Goal: Task Accomplishment & Management: Use online tool/utility

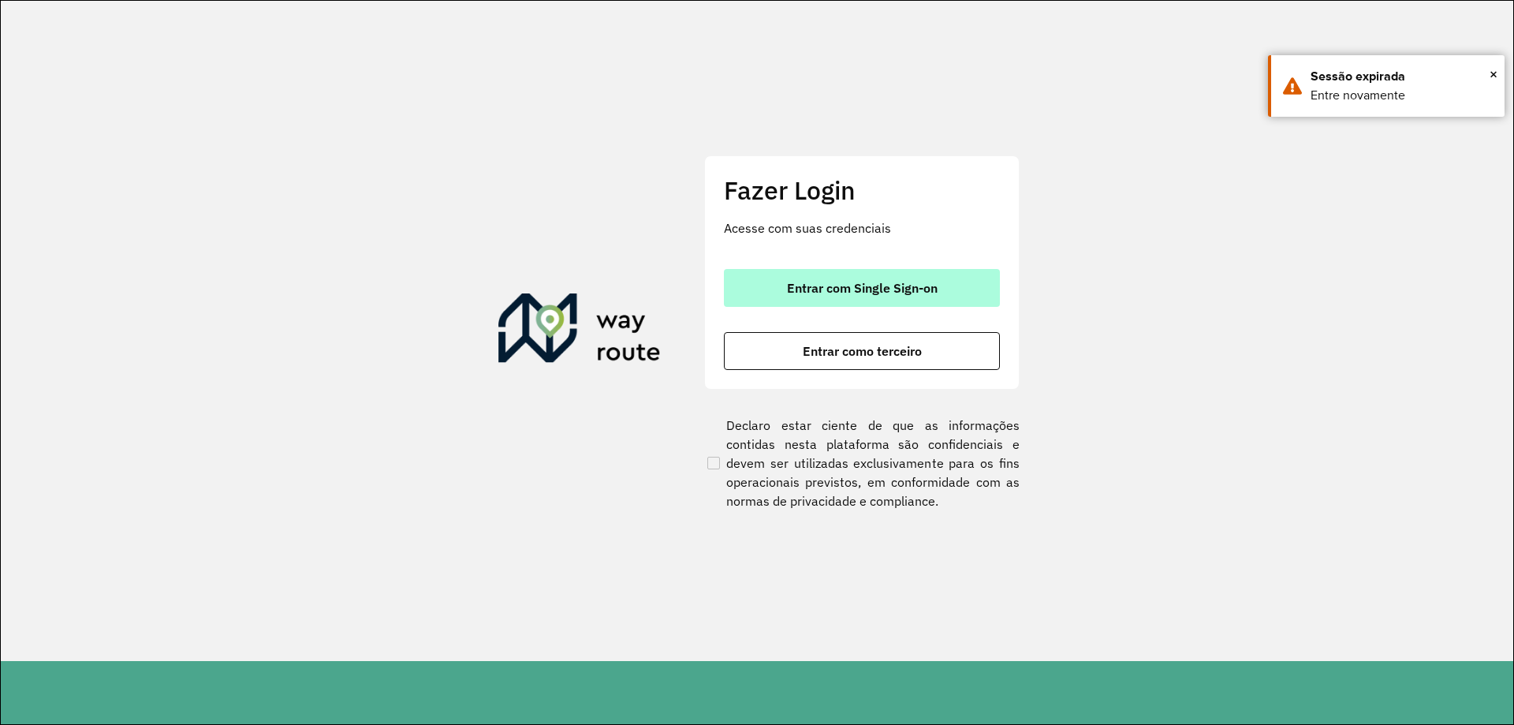
click at [804, 304] on button "Entrar com Single Sign-on" at bounding box center [862, 288] width 276 height 38
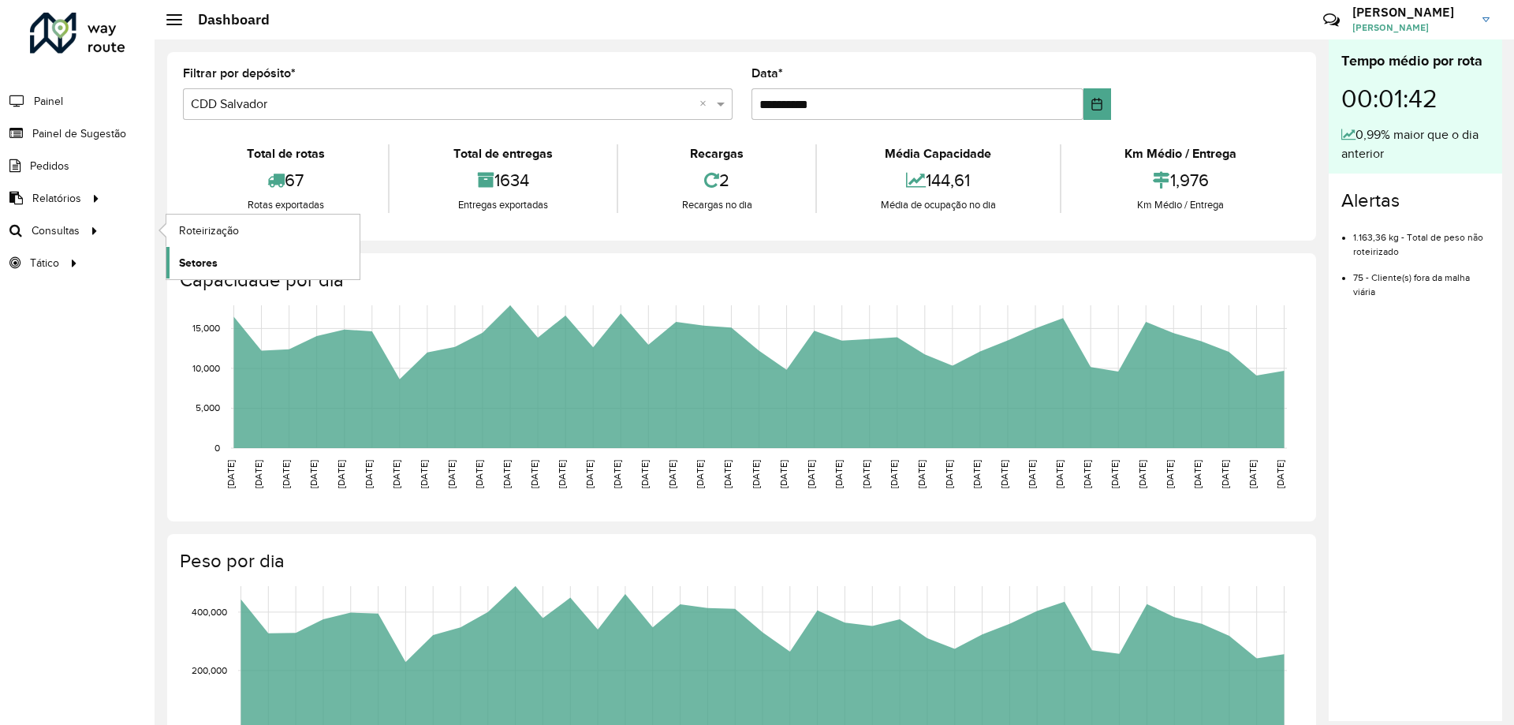
click at [265, 259] on link "Setores" at bounding box center [262, 263] width 193 height 32
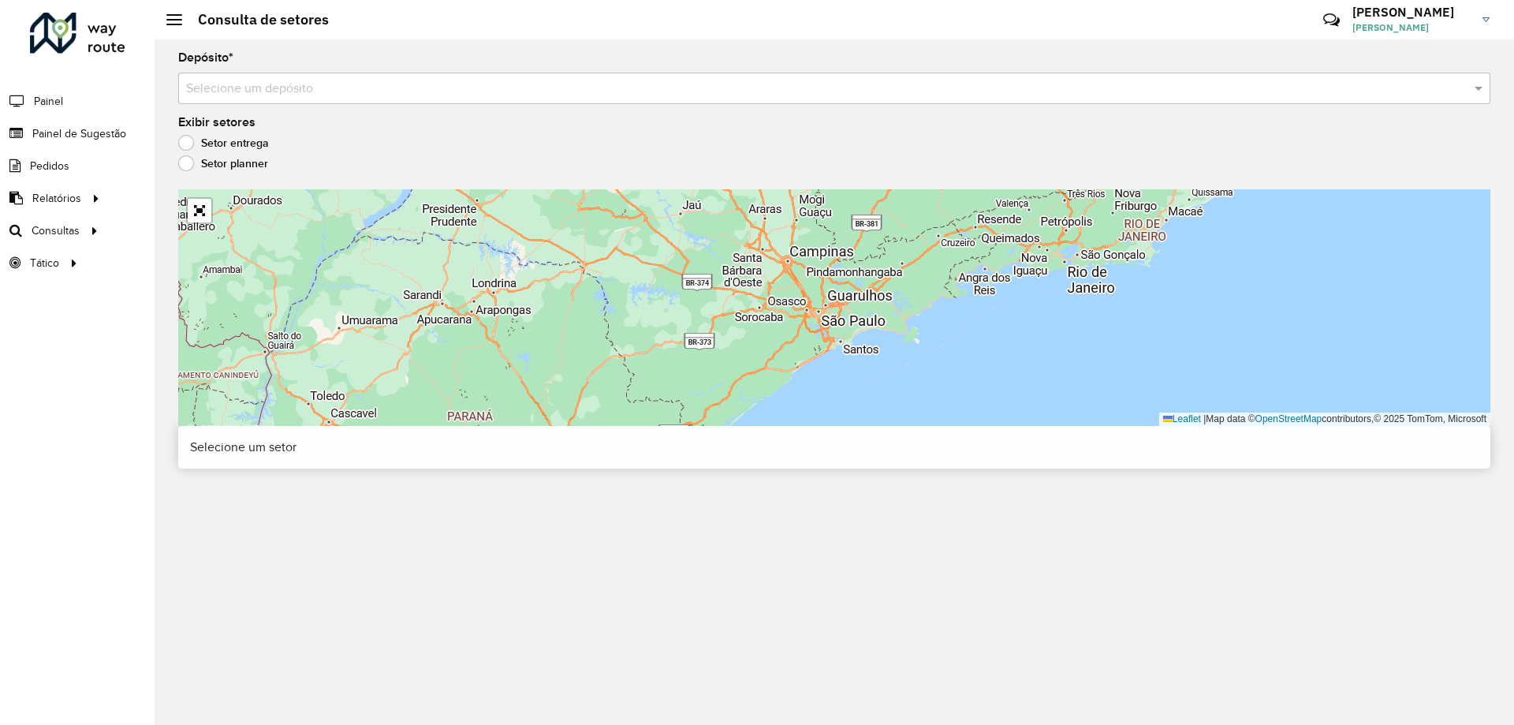
click at [277, 96] on input "text" at bounding box center [818, 89] width 1265 height 19
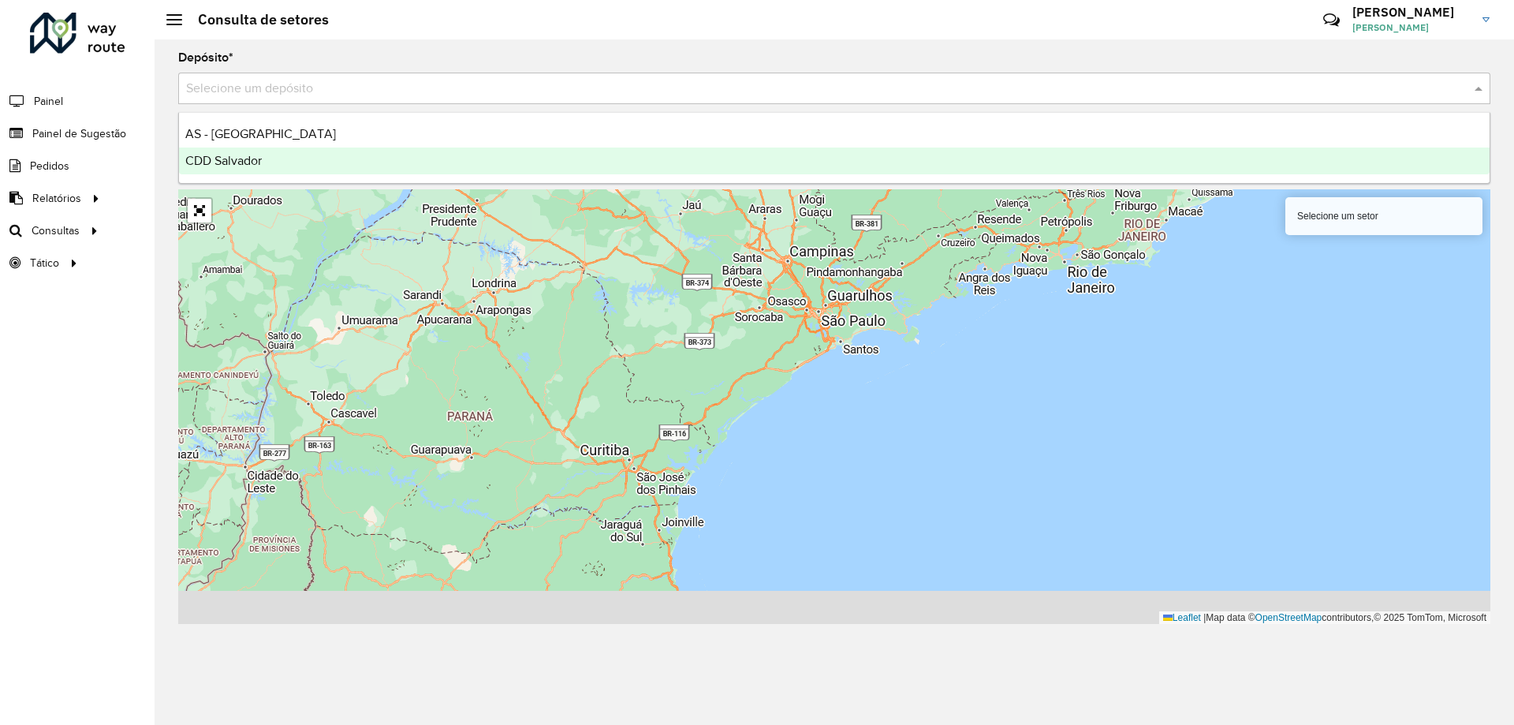
click at [252, 166] on span "CDD Salvador" at bounding box center [223, 160] width 76 height 13
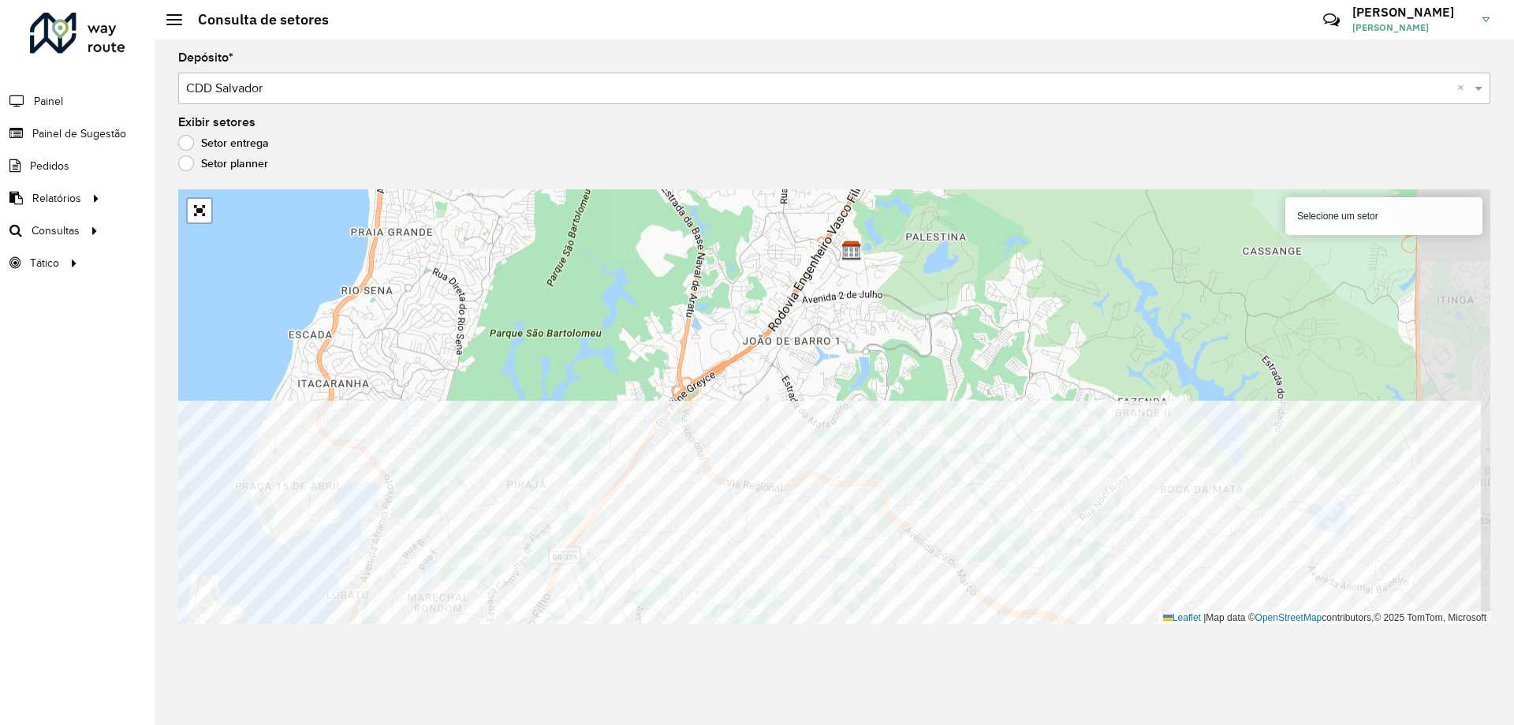
click at [713, 643] on div "Depósito * Selecione um depósito × CDD Salvador × Exibir setores Setor entrega …" at bounding box center [834, 381] width 1359 height 685
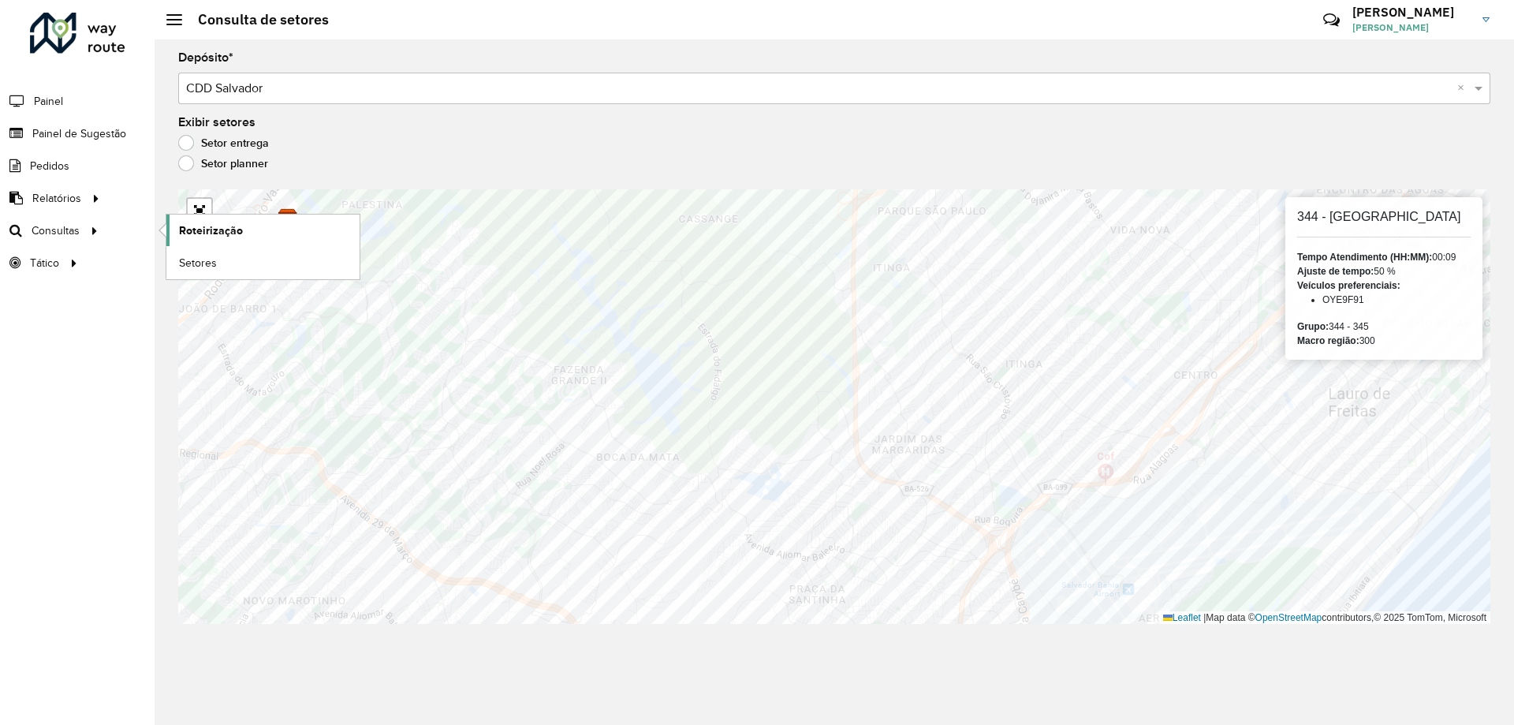
click at [225, 233] on span "Roteirização" at bounding box center [211, 230] width 64 height 17
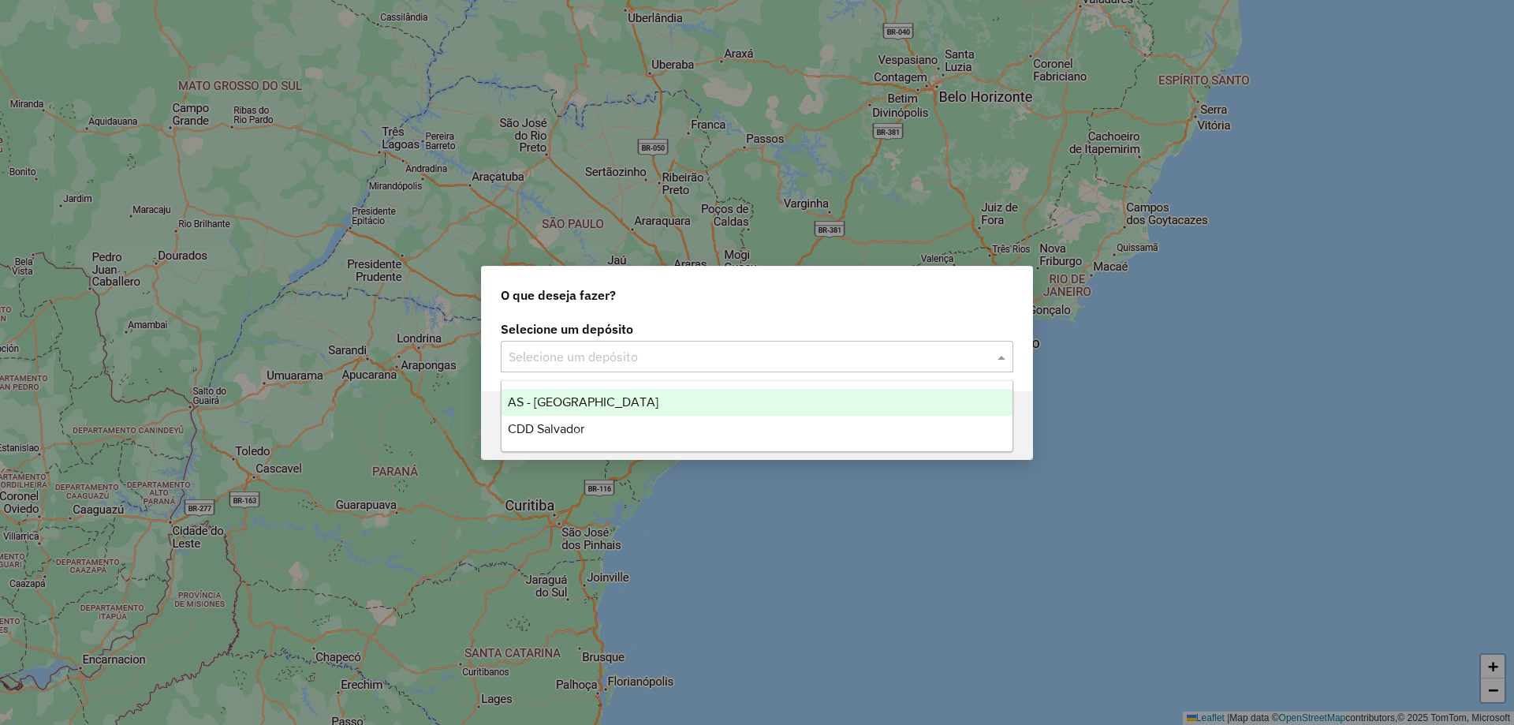
click at [672, 348] on input "text" at bounding box center [741, 357] width 465 height 19
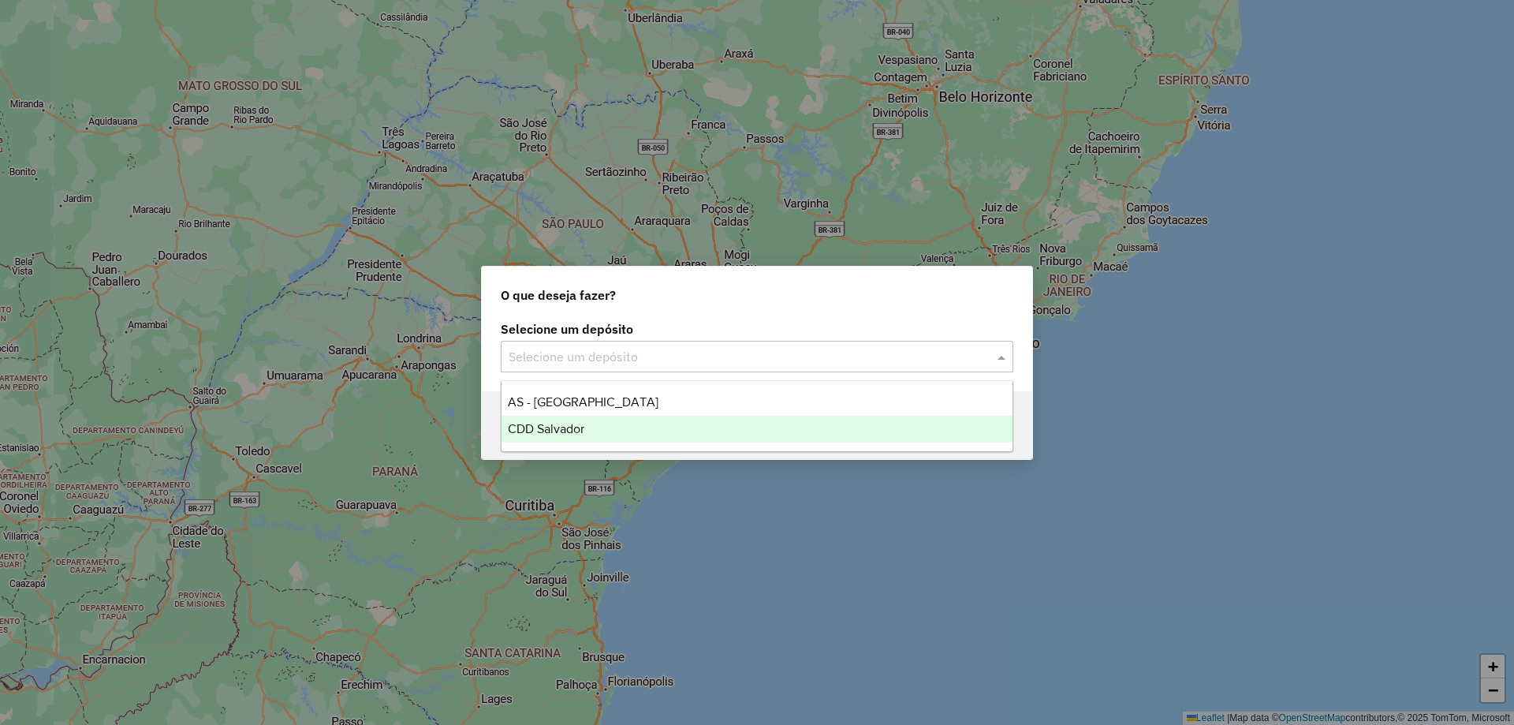
click at [578, 423] on span "CDD Salvador" at bounding box center [546, 428] width 76 height 13
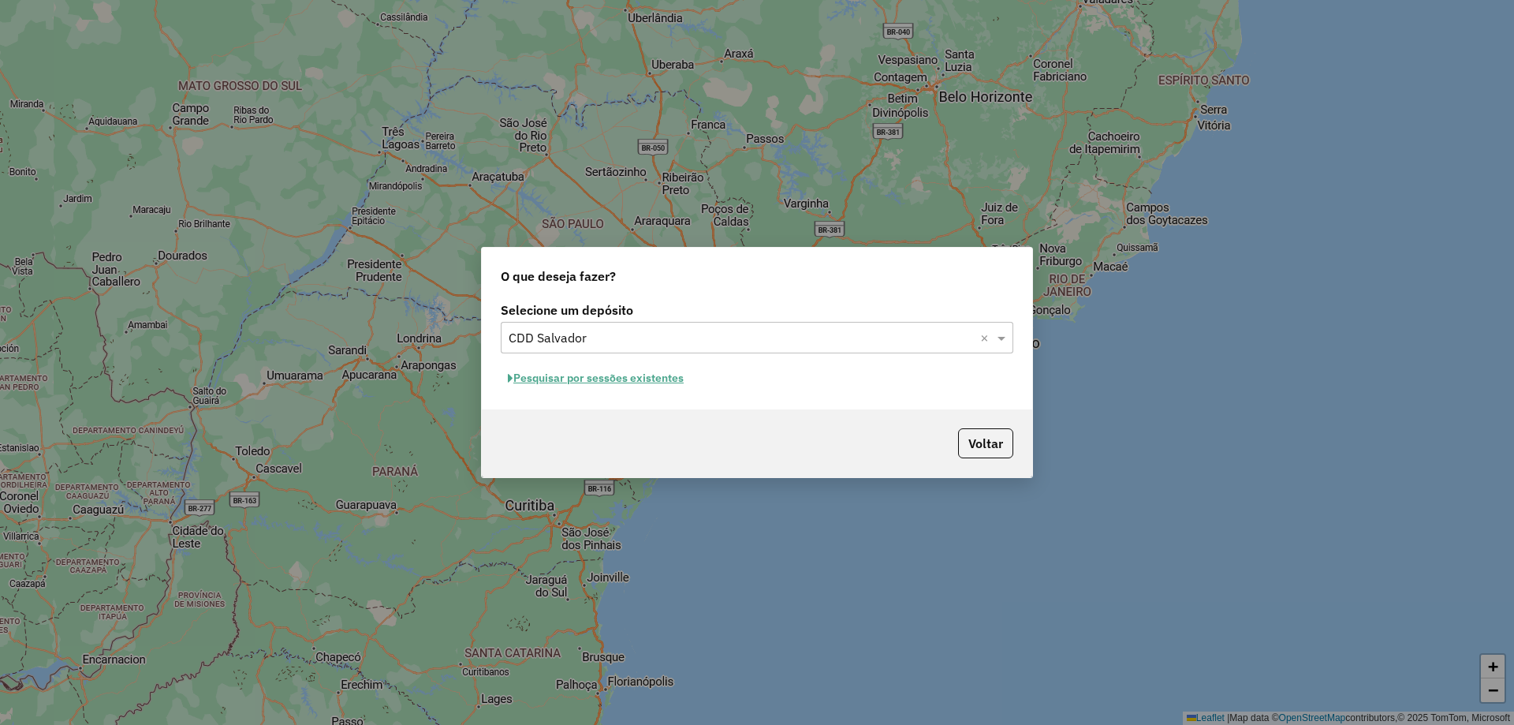
click at [536, 379] on button "Pesquisar por sessões existentes" at bounding box center [596, 378] width 190 height 24
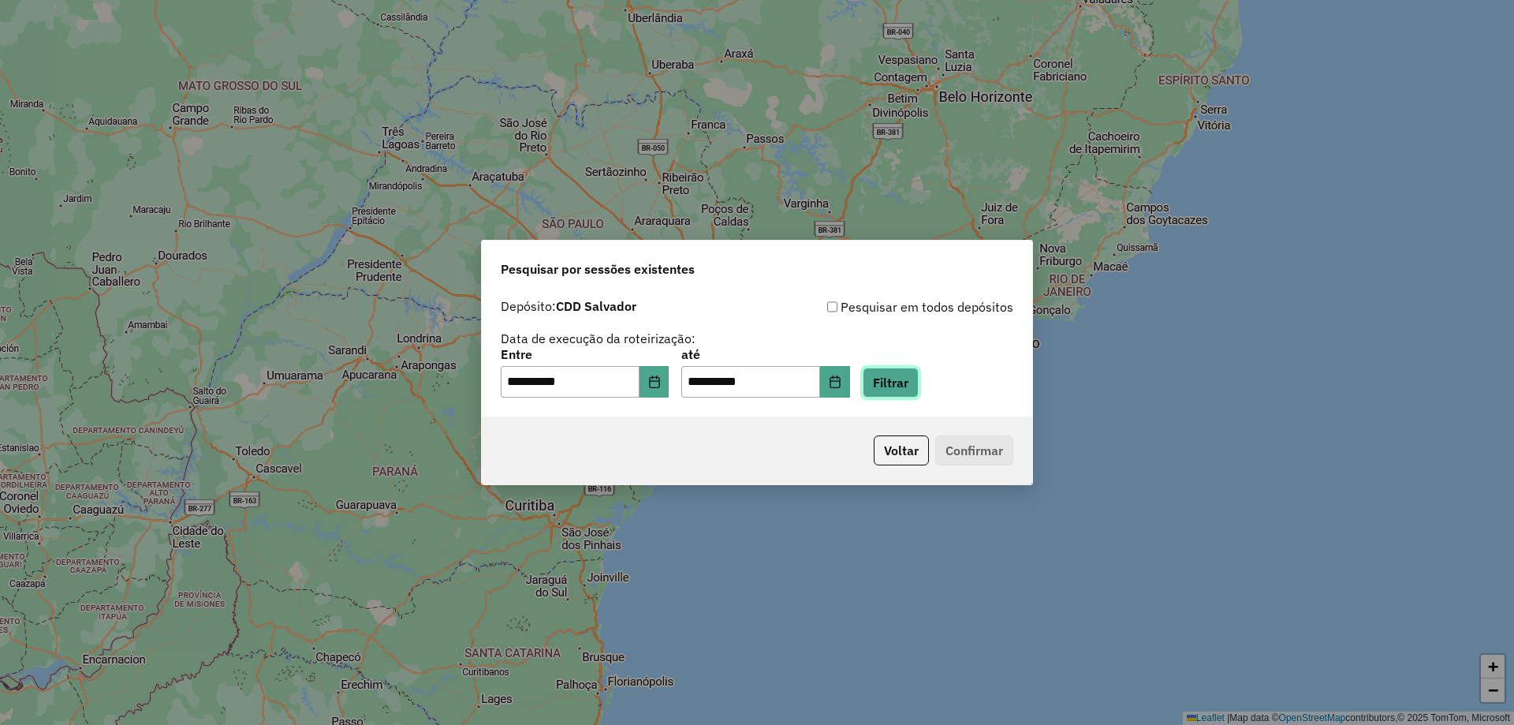
click at [919, 382] on button "Filtrar" at bounding box center [891, 382] width 56 height 30
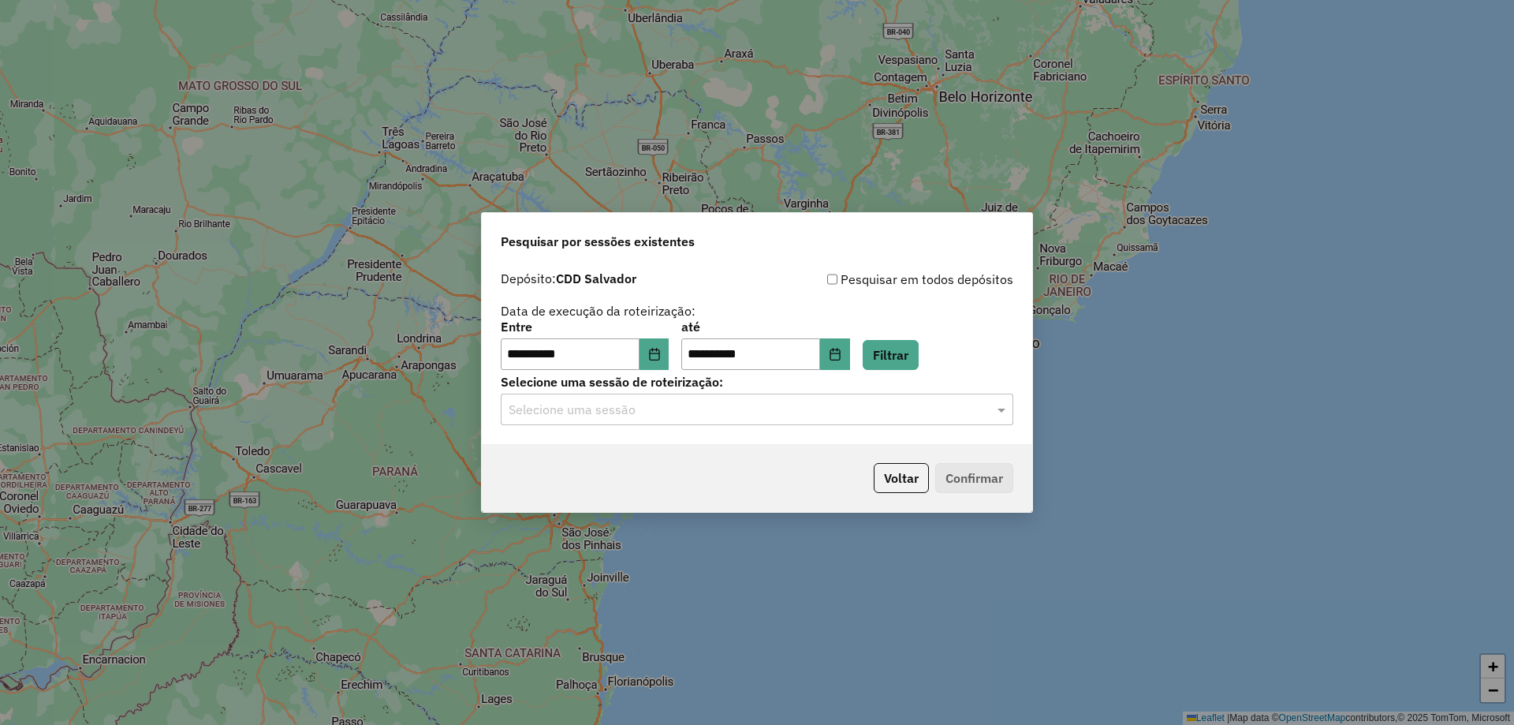
click at [870, 401] on input "text" at bounding box center [741, 410] width 465 height 19
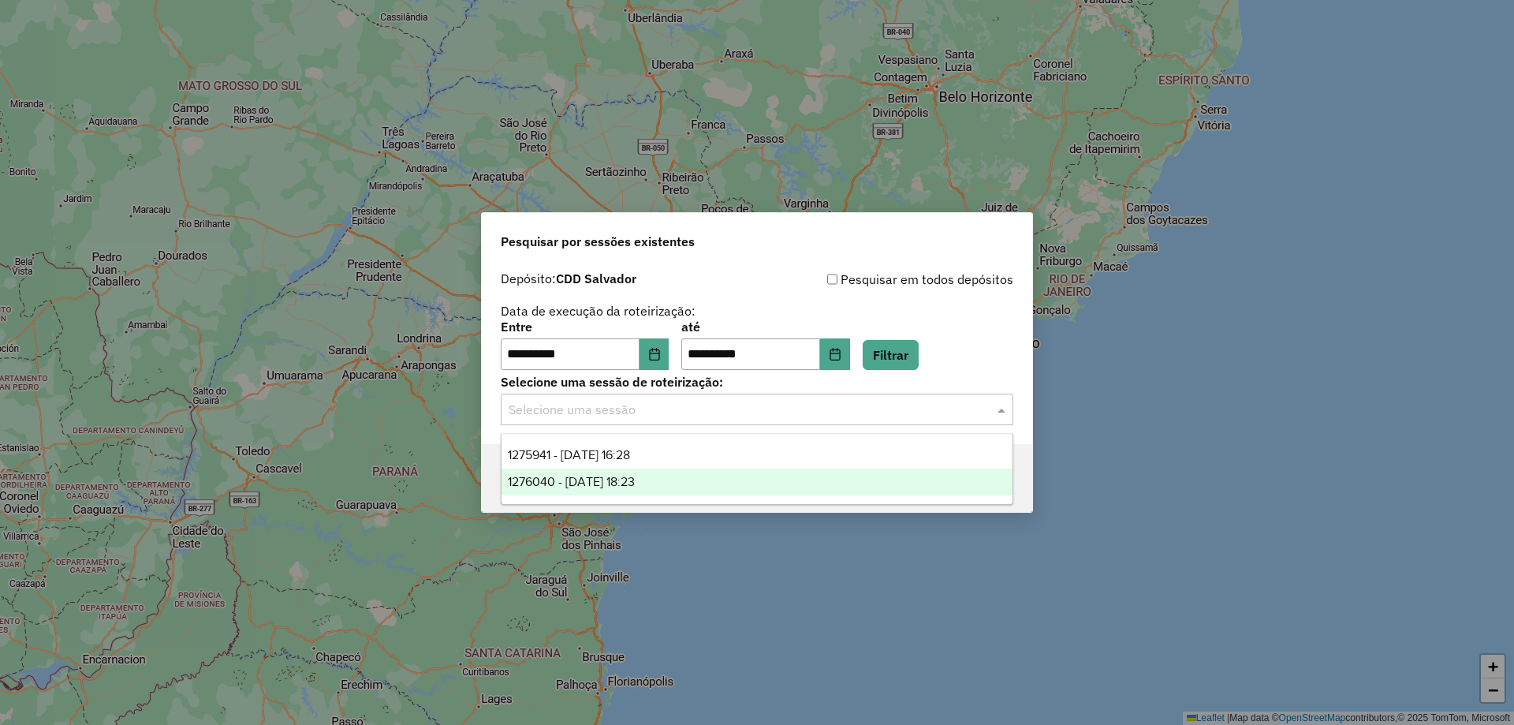
click at [669, 477] on div "1276040 - [DATE] 18:23" at bounding box center [756, 481] width 511 height 27
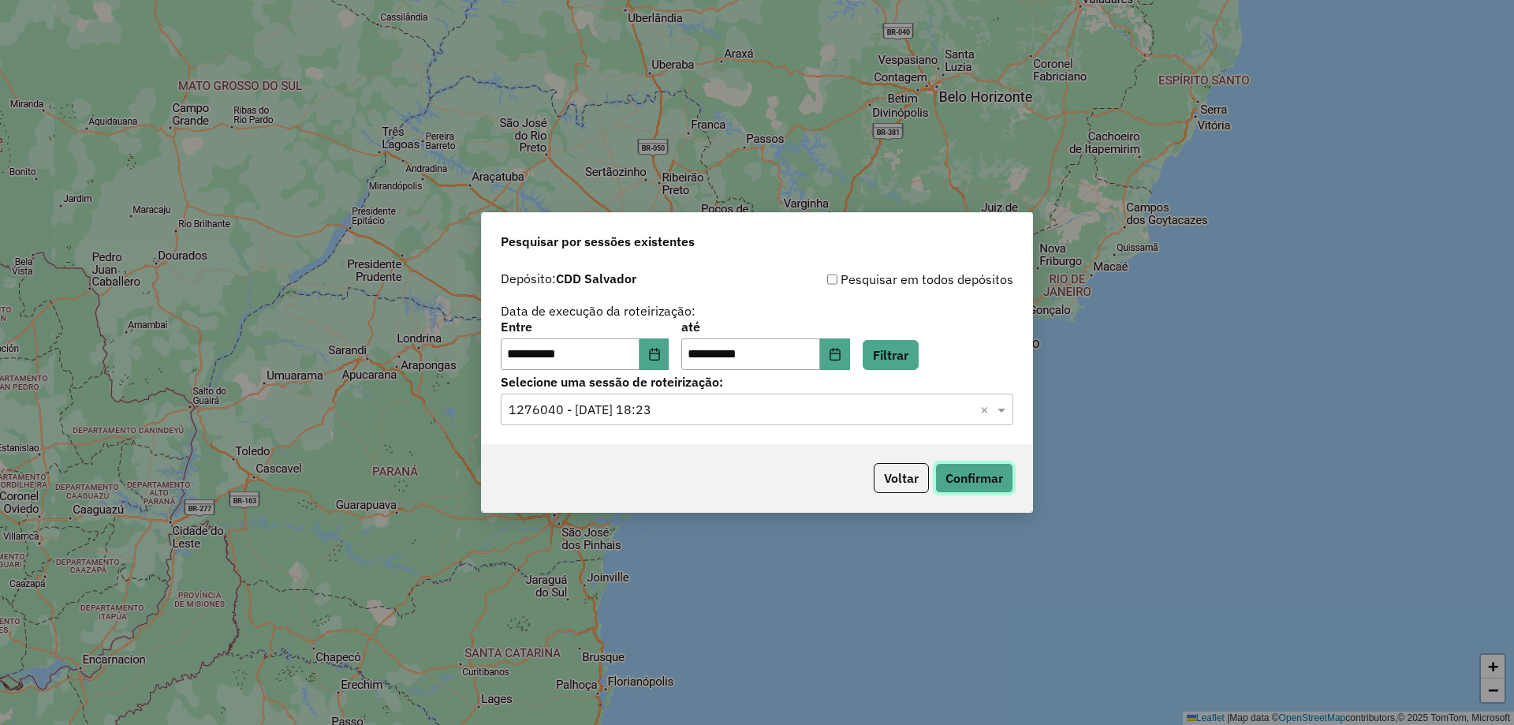
click at [990, 481] on button "Confirmar" at bounding box center [974, 478] width 78 height 30
click at [919, 356] on button "Filtrar" at bounding box center [891, 355] width 56 height 30
click at [688, 408] on input "text" at bounding box center [741, 410] width 465 height 19
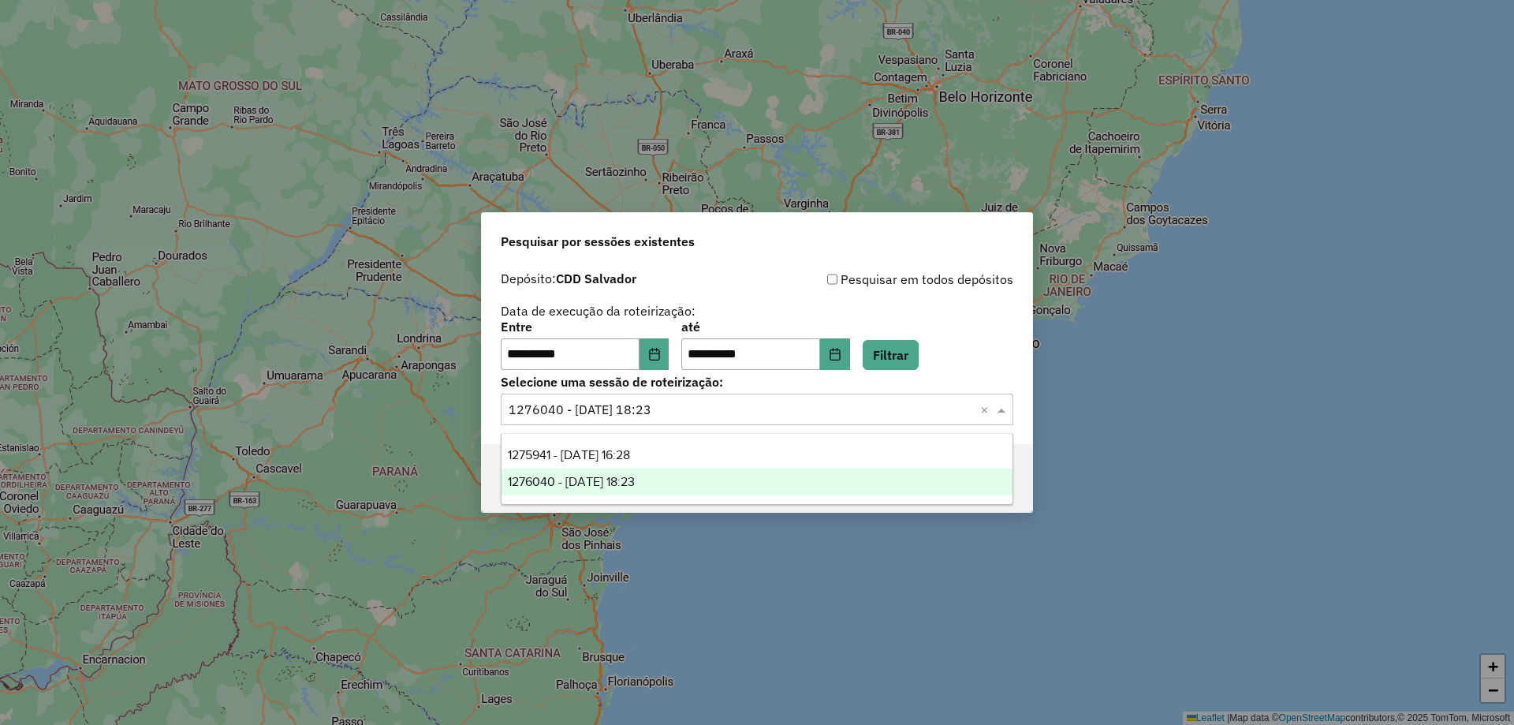
click at [635, 476] on span "1276040 - [DATE] 18:23" at bounding box center [571, 481] width 127 height 13
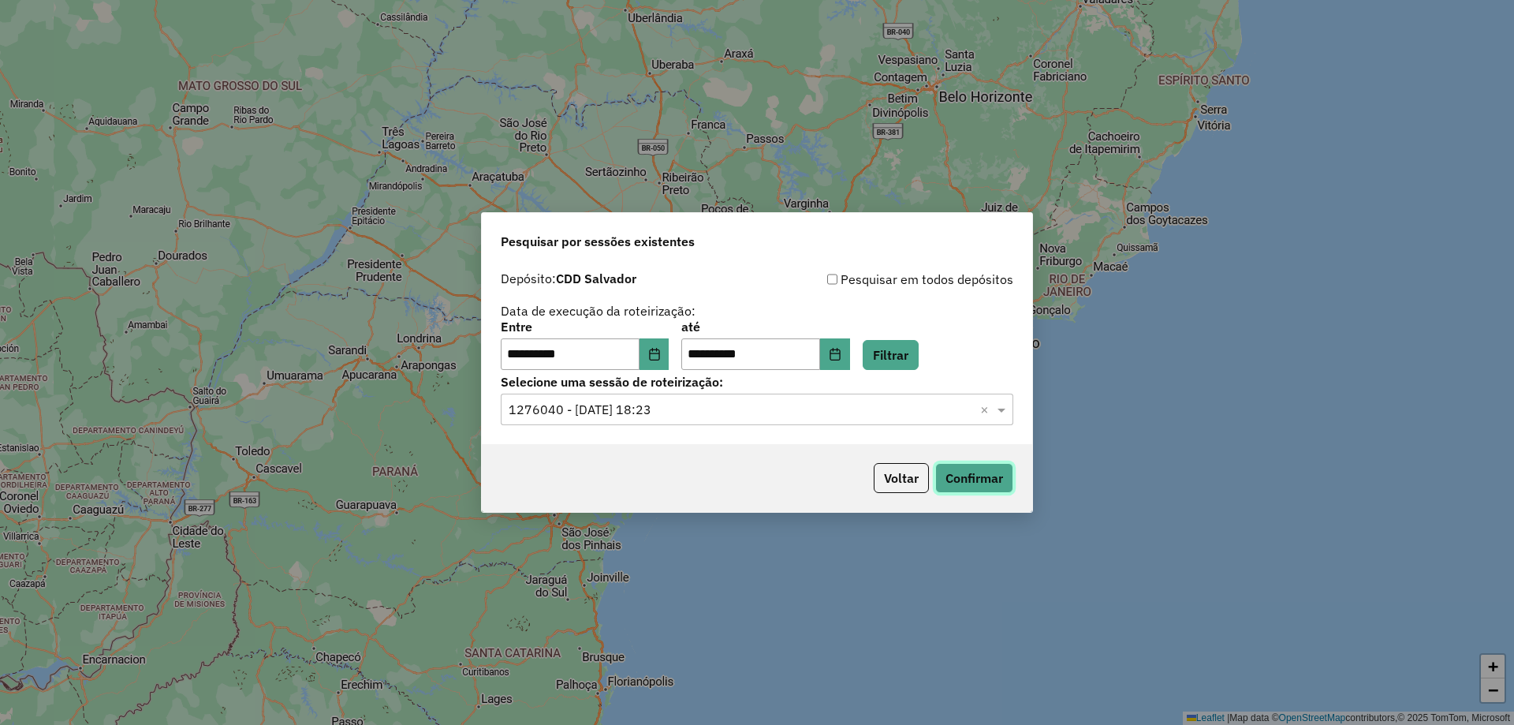
click at [949, 479] on button "Confirmar" at bounding box center [974, 478] width 78 height 30
click at [690, 423] on div "Selecione uma sessão × 1276040 - [DATE] 18:23 ×" at bounding box center [757, 409] width 512 height 32
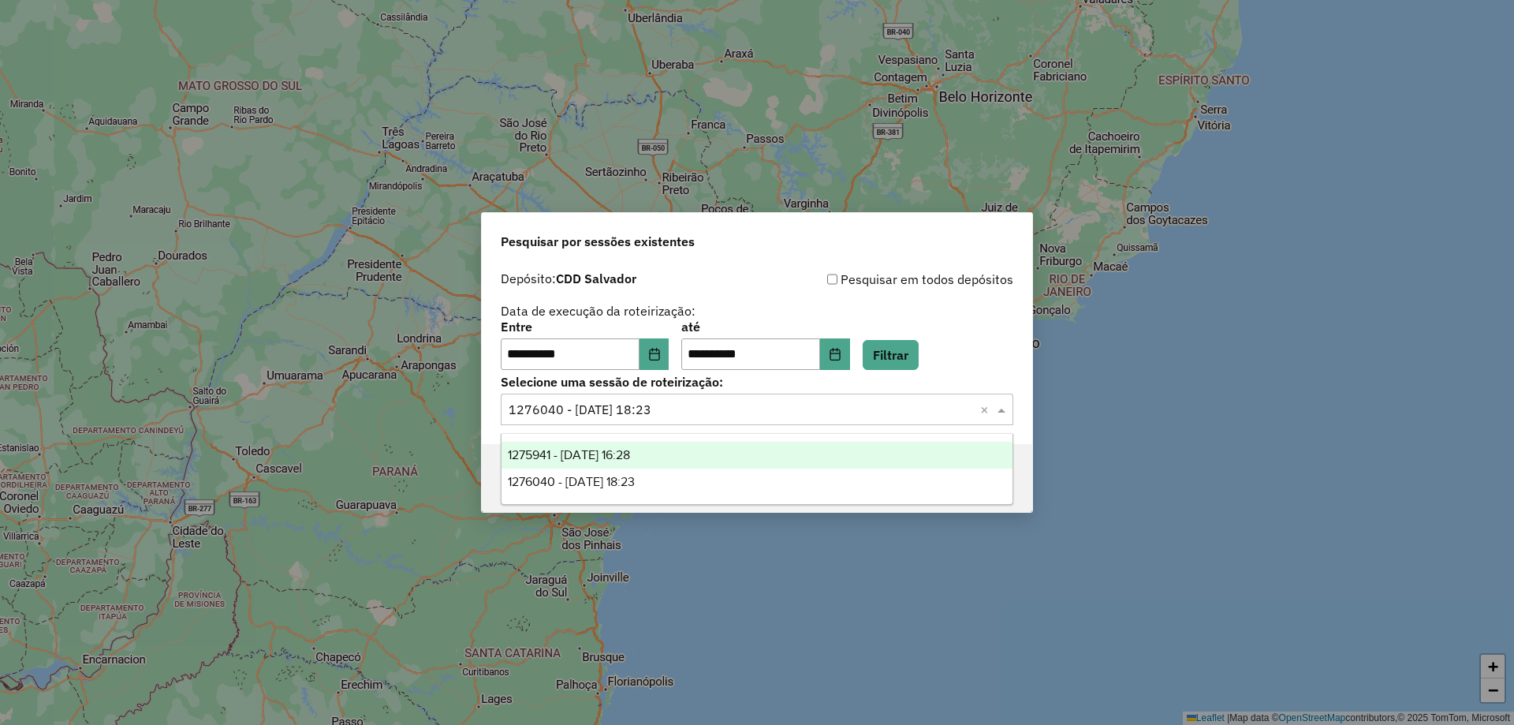
click at [646, 442] on div "1275941 - [DATE] 16:28" at bounding box center [756, 455] width 511 height 27
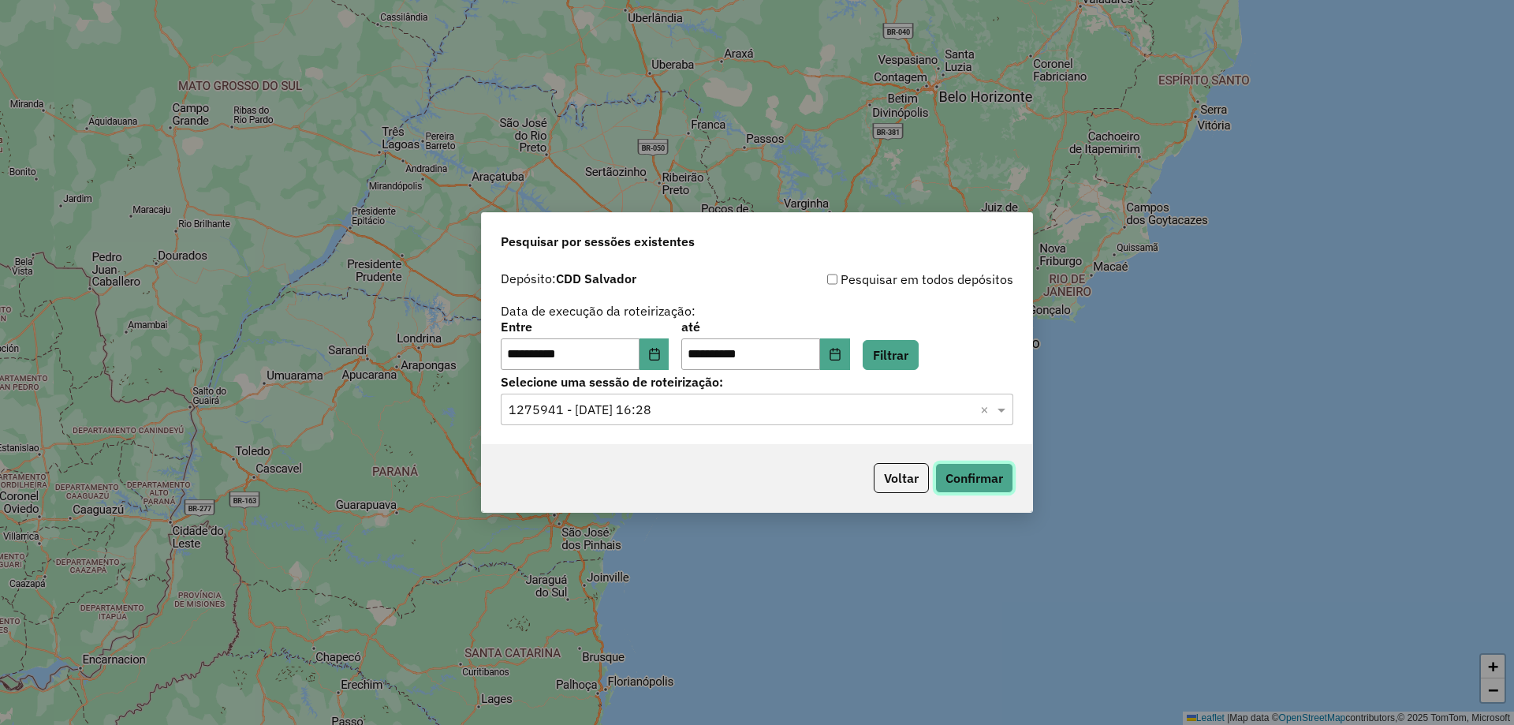
click at [978, 486] on button "Confirmar" at bounding box center [974, 478] width 78 height 30
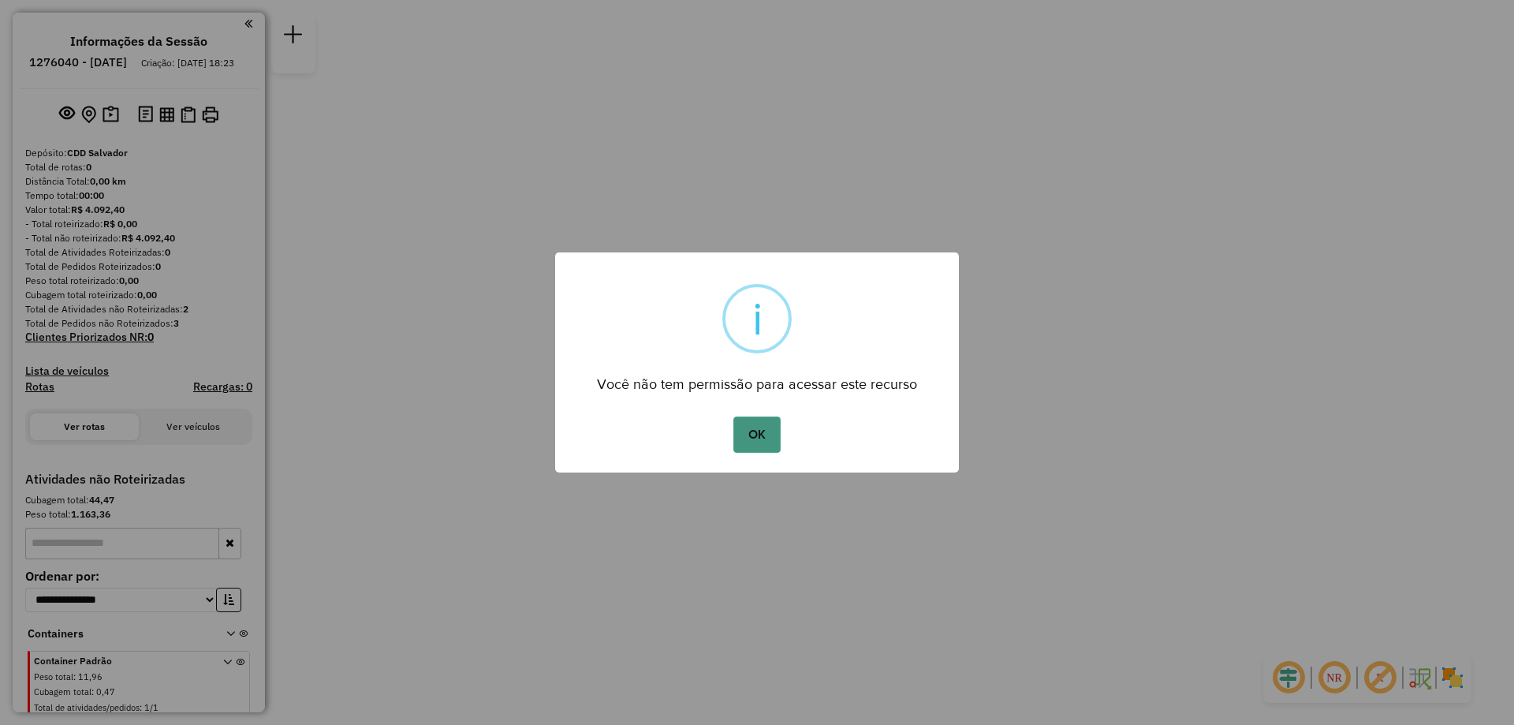
click at [757, 416] on button "OK" at bounding box center [756, 434] width 47 height 36
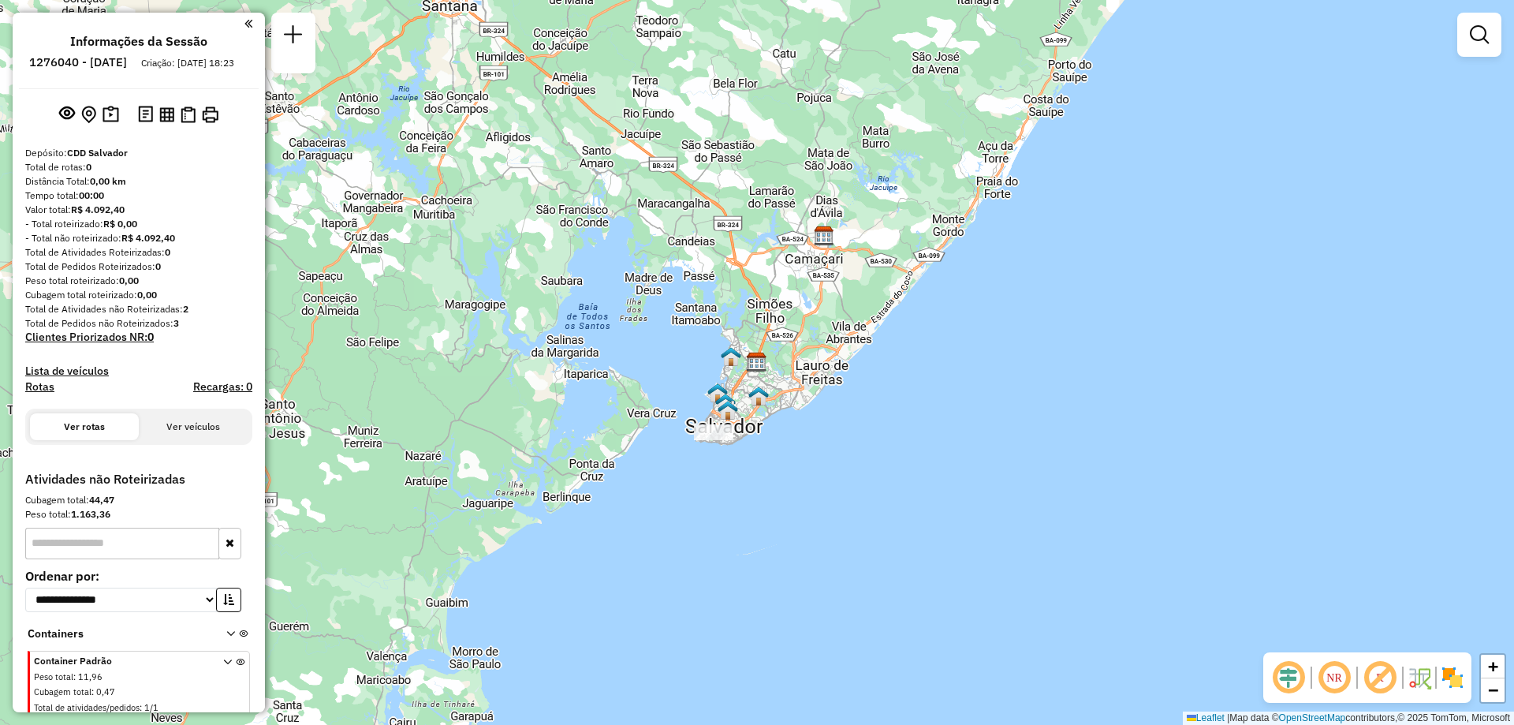
click at [1340, 682] on em at bounding box center [1334, 677] width 38 height 38
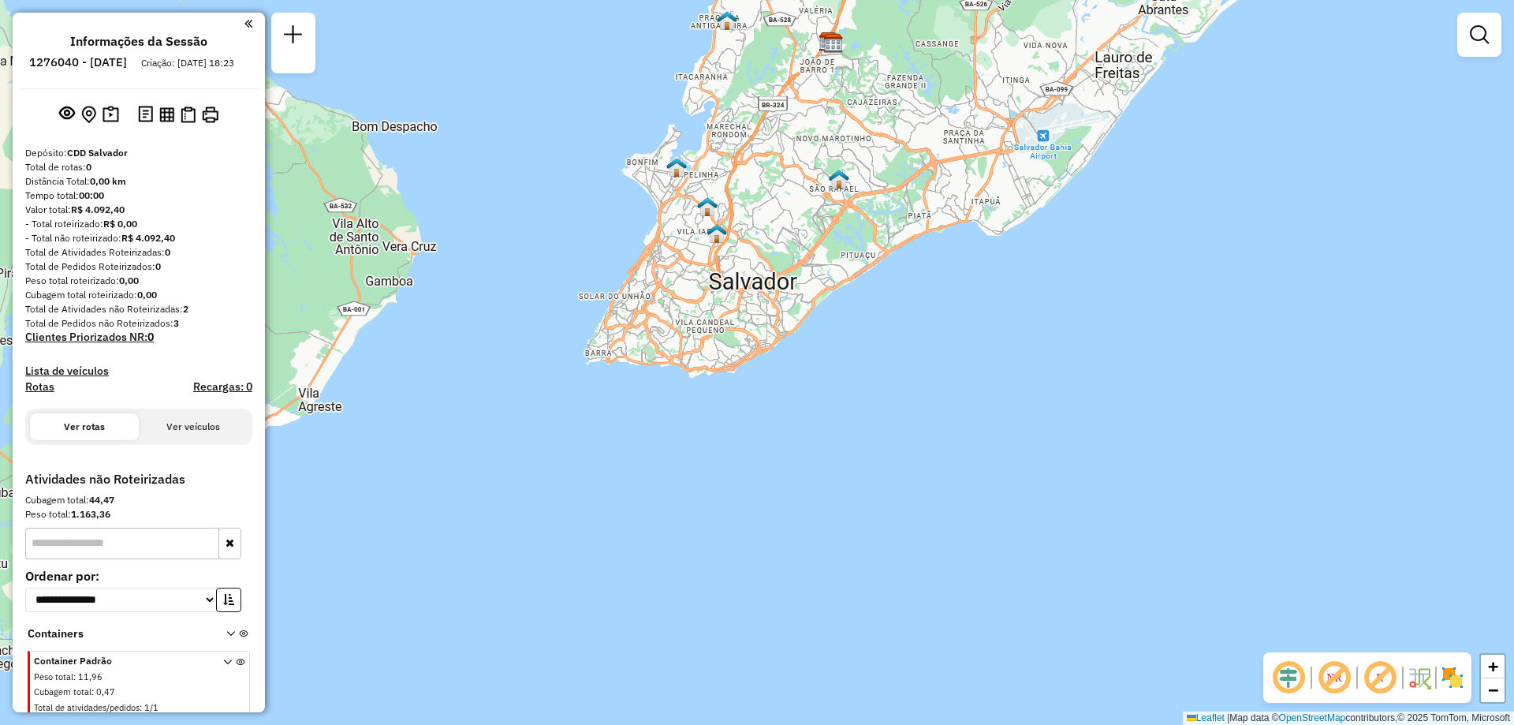
drag, startPoint x: 706, startPoint y: 328, endPoint x: 736, endPoint y: 382, distance: 61.4
click at [736, 382] on div "Janela de atendimento Grade de atendimento Capacidade Transportadoras Veículos …" at bounding box center [757, 362] width 1514 height 725
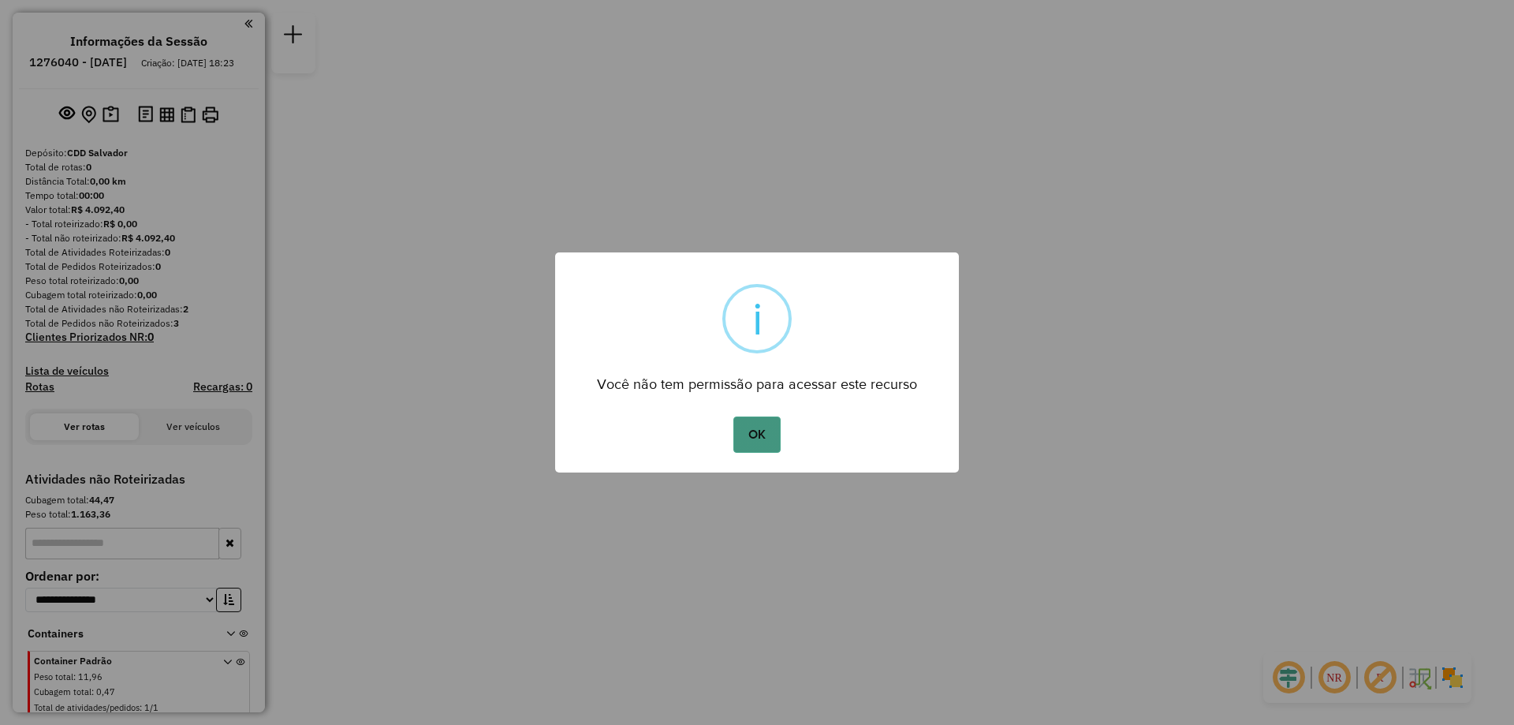
click at [751, 440] on button "OK" at bounding box center [756, 434] width 47 height 36
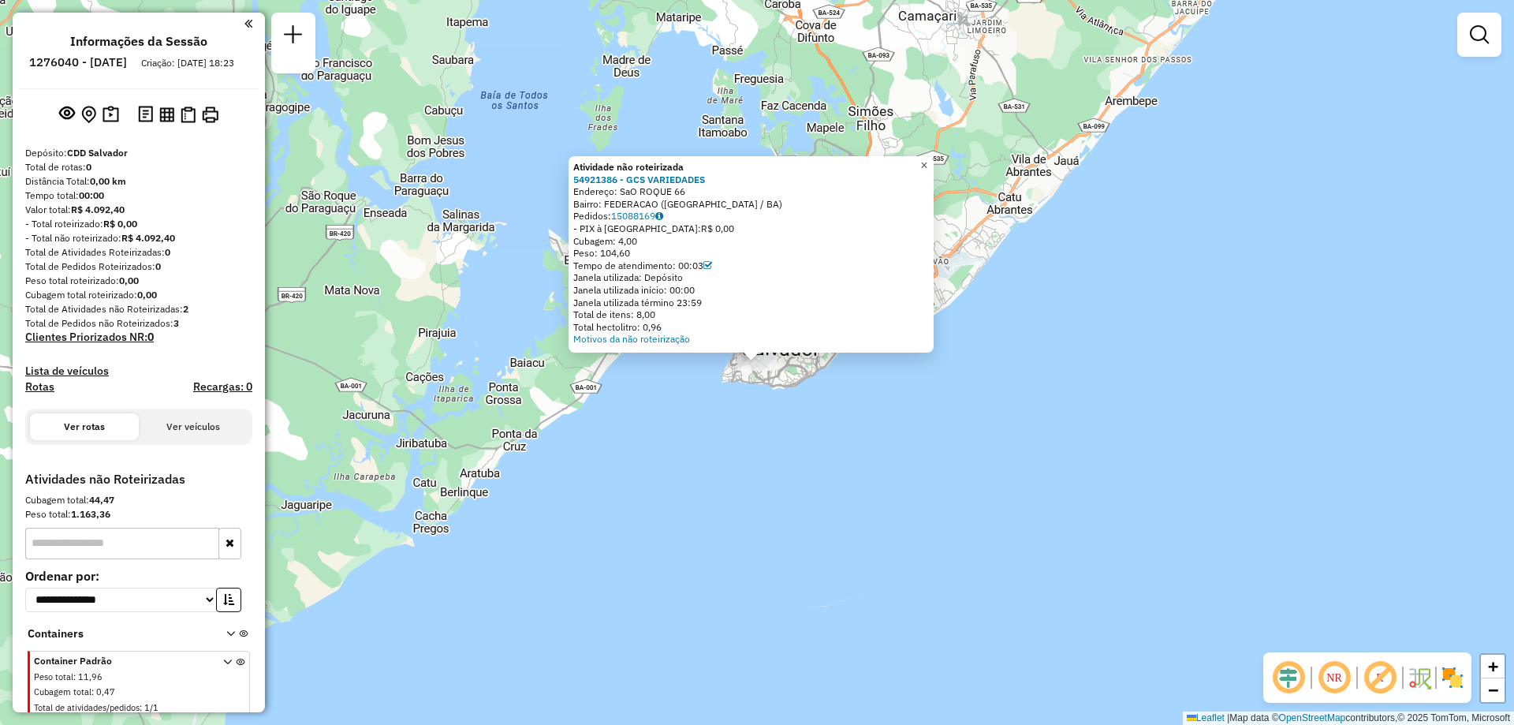
drag, startPoint x: 941, startPoint y: 164, endPoint x: 965, endPoint y: 147, distance: 29.3
click at [934, 164] on link "×" at bounding box center [924, 165] width 19 height 19
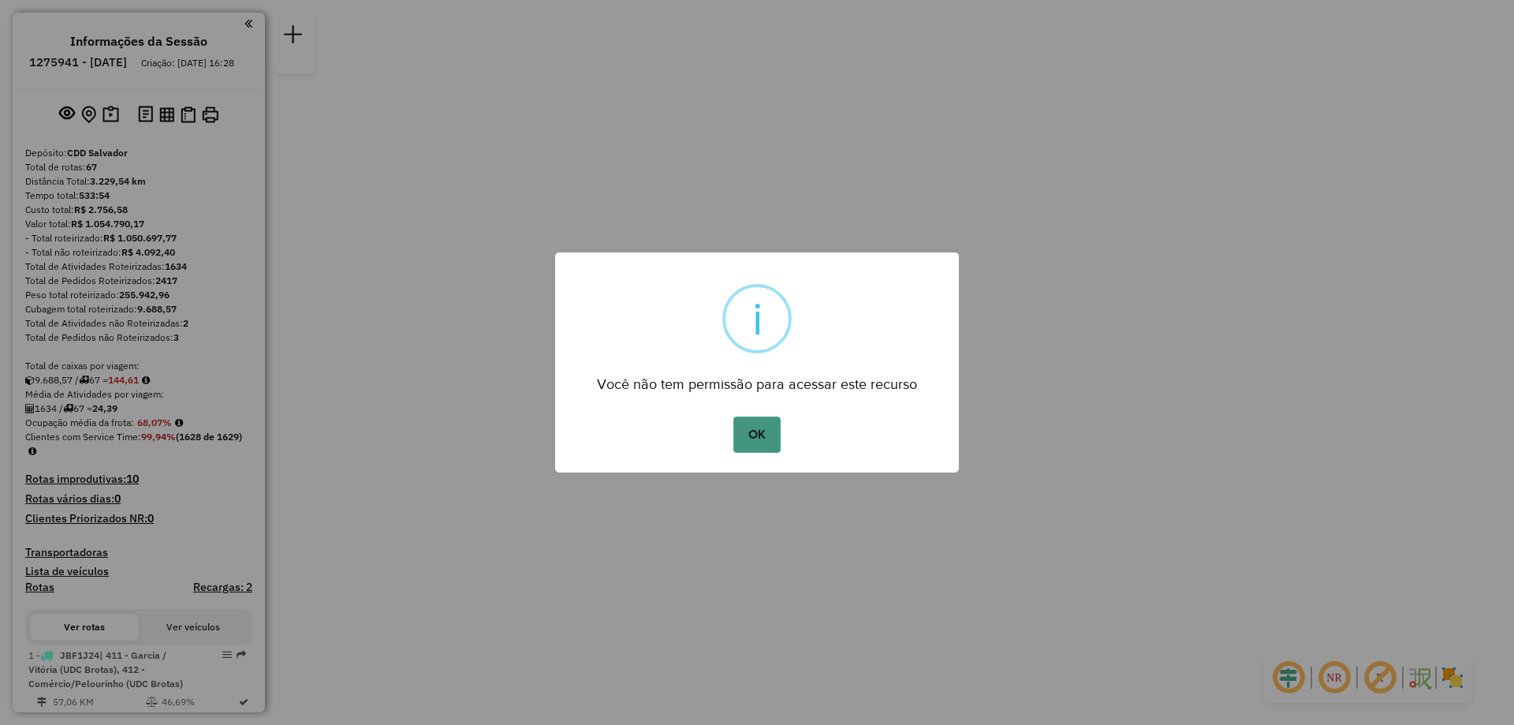
click at [755, 438] on button "OK" at bounding box center [756, 434] width 47 height 36
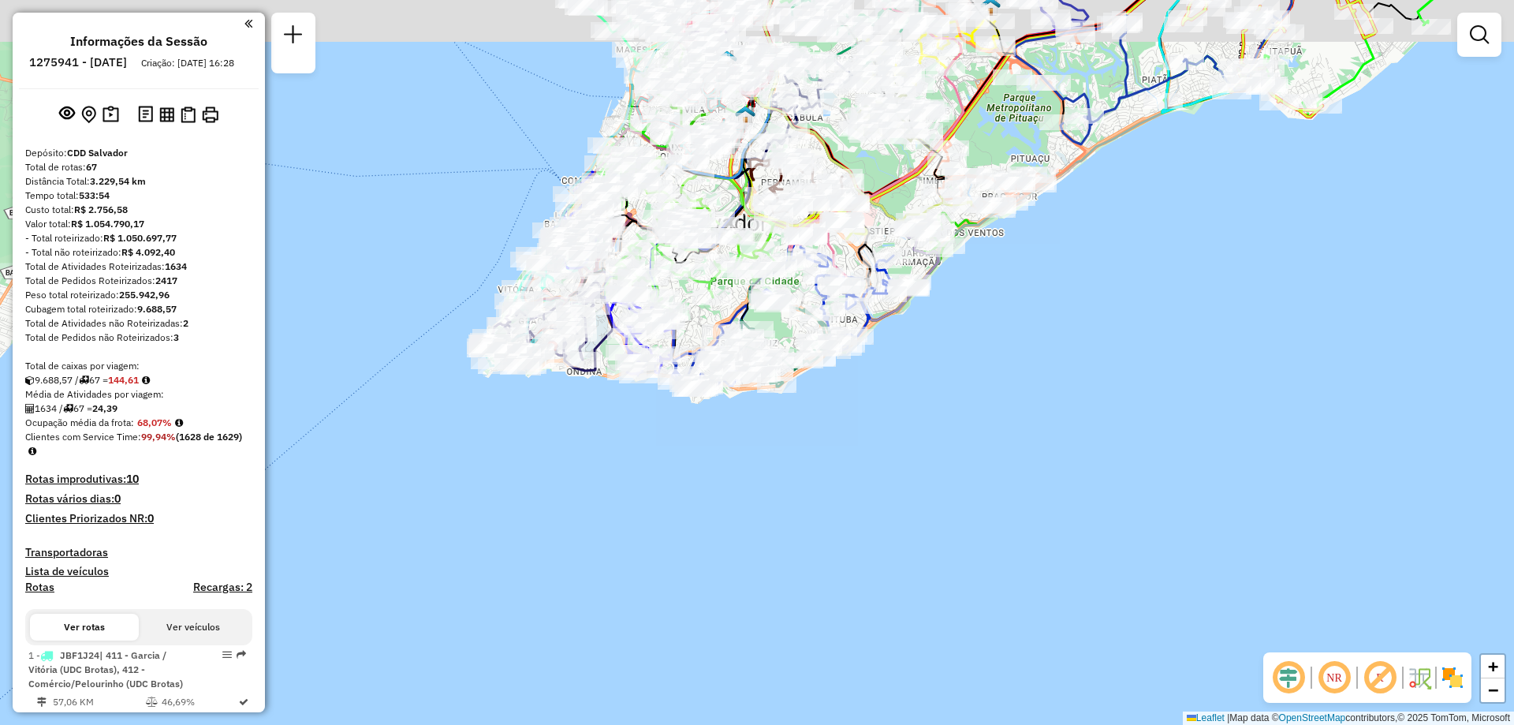
drag, startPoint x: 852, startPoint y: 405, endPoint x: 1169, endPoint y: 559, distance: 352.3
click at [863, 507] on div "Janela de atendimento Grade de atendimento Capacidade Transportadoras Veículos …" at bounding box center [757, 362] width 1514 height 725
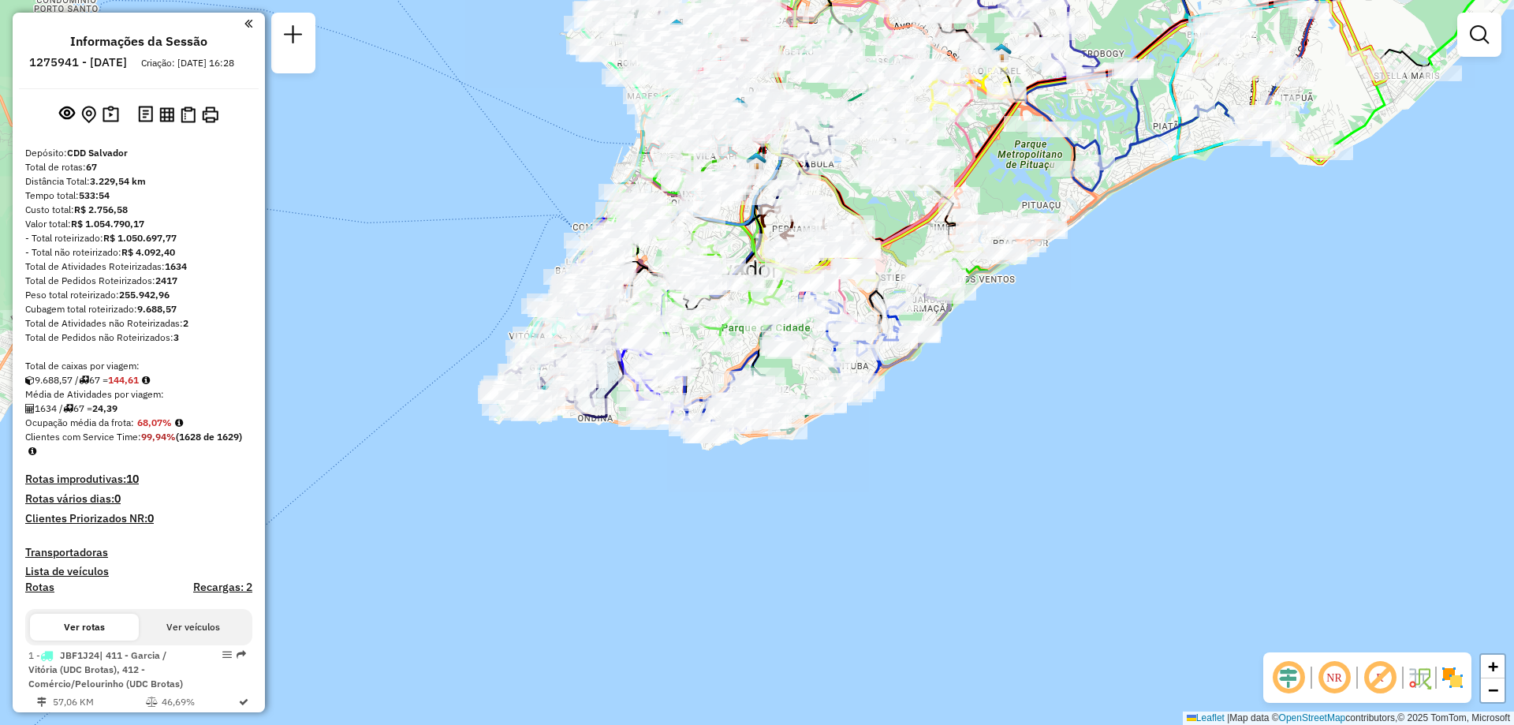
click at [1332, 685] on em at bounding box center [1334, 677] width 38 height 38
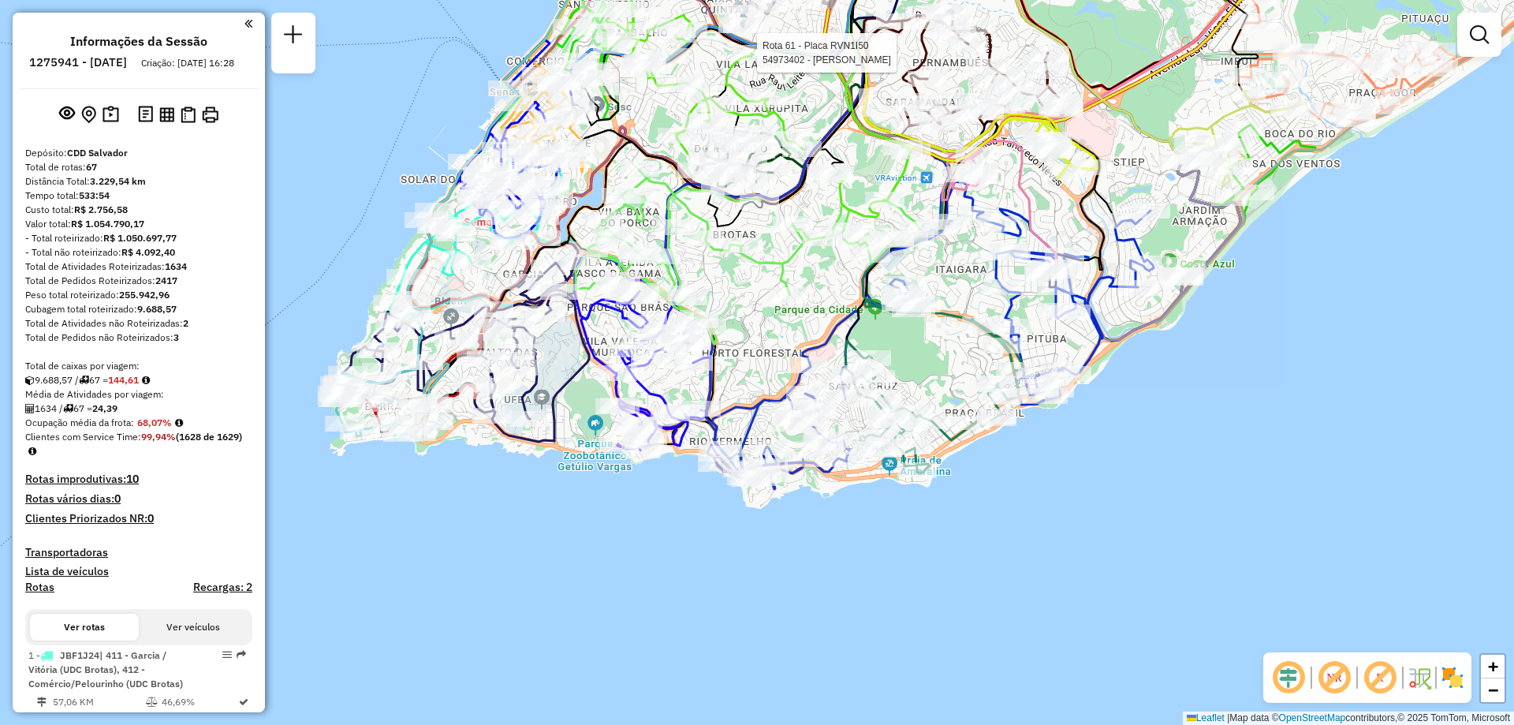
select select "**********"
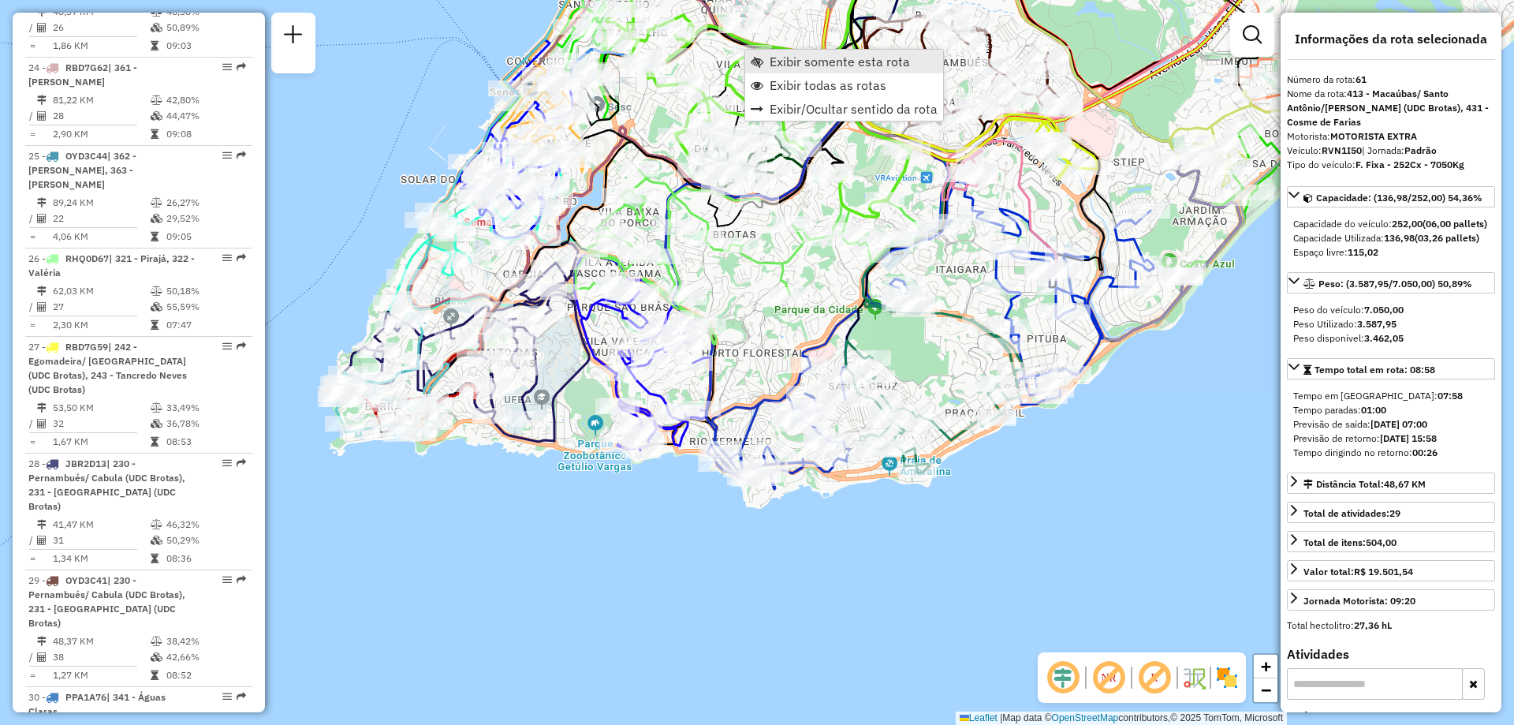
scroll to position [6413, 0]
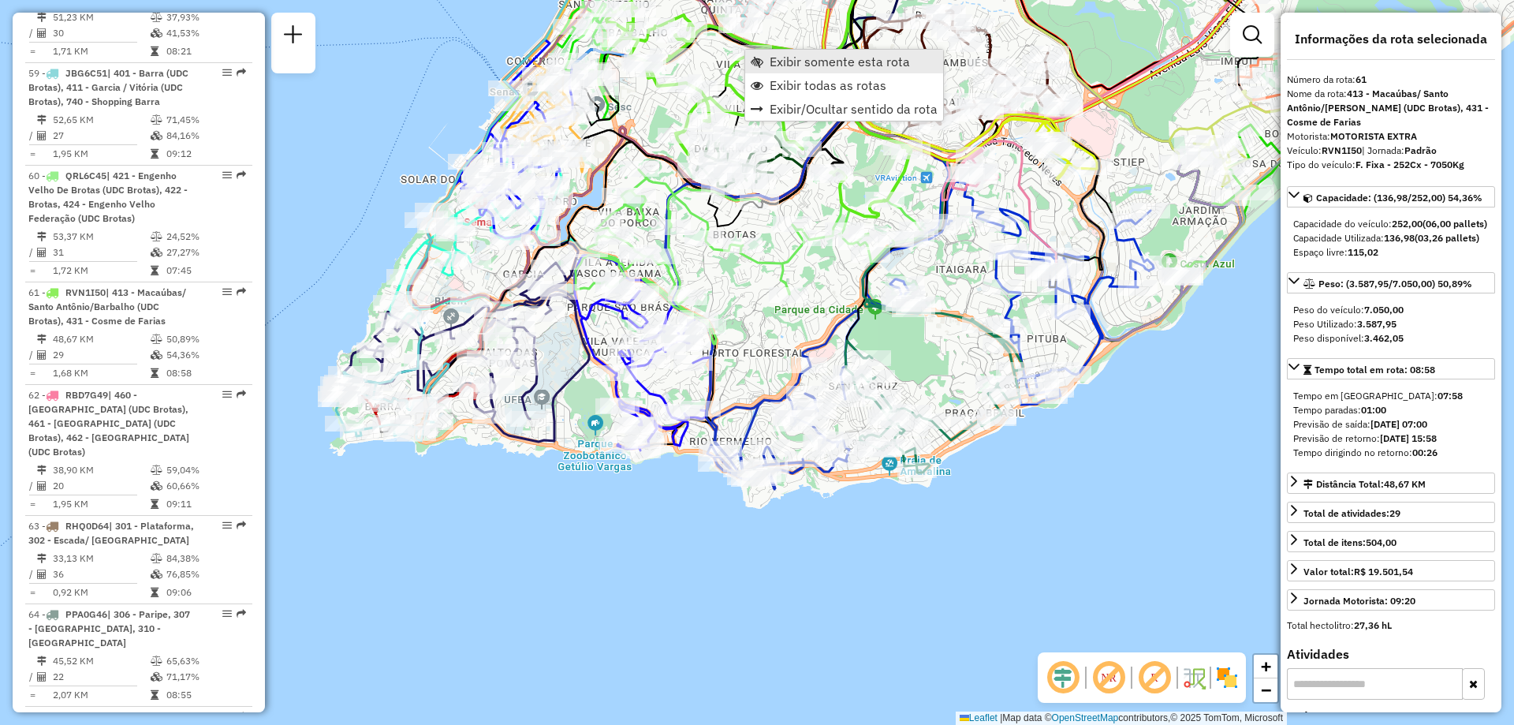
click at [798, 67] on span "Exibir somente esta rota" at bounding box center [840, 61] width 140 height 13
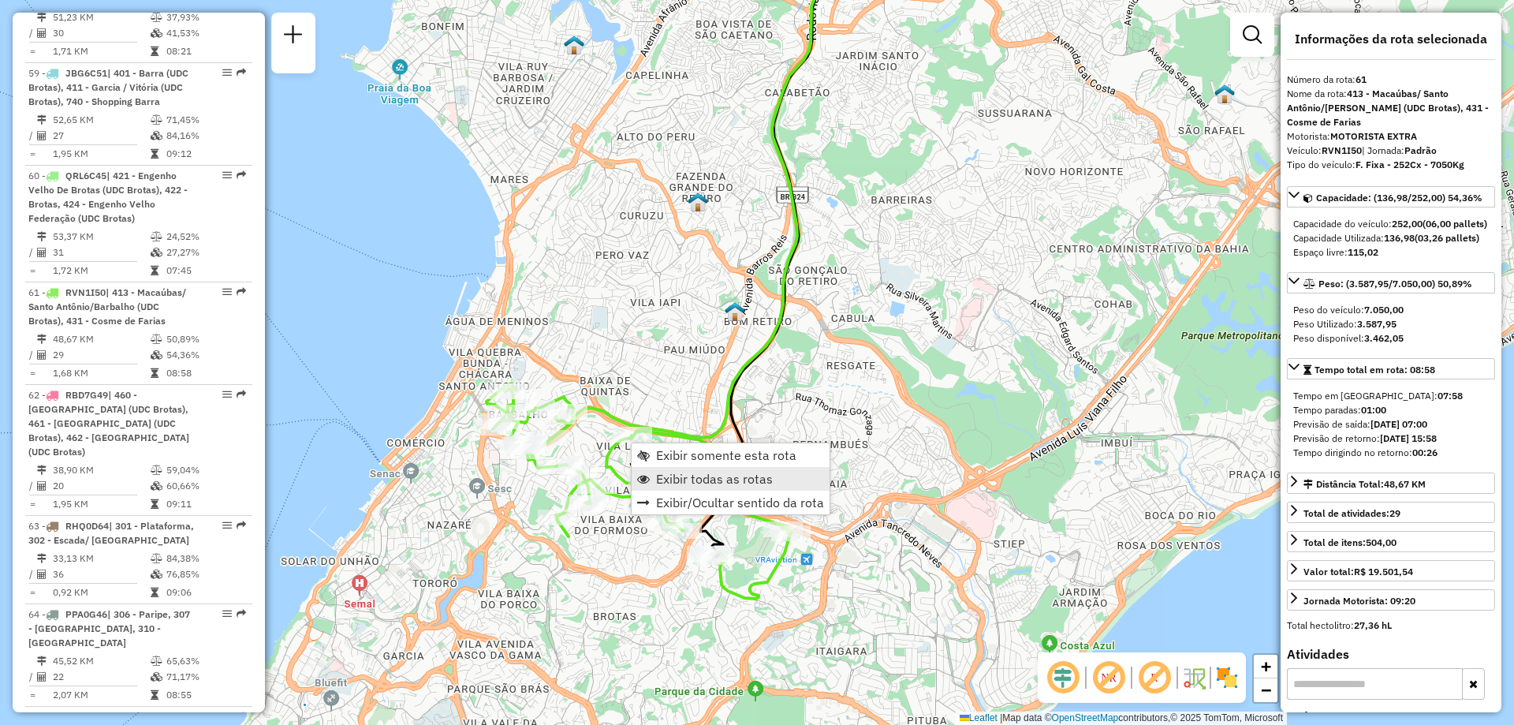
click at [679, 483] on span "Exibir todas as rotas" at bounding box center [714, 478] width 117 height 13
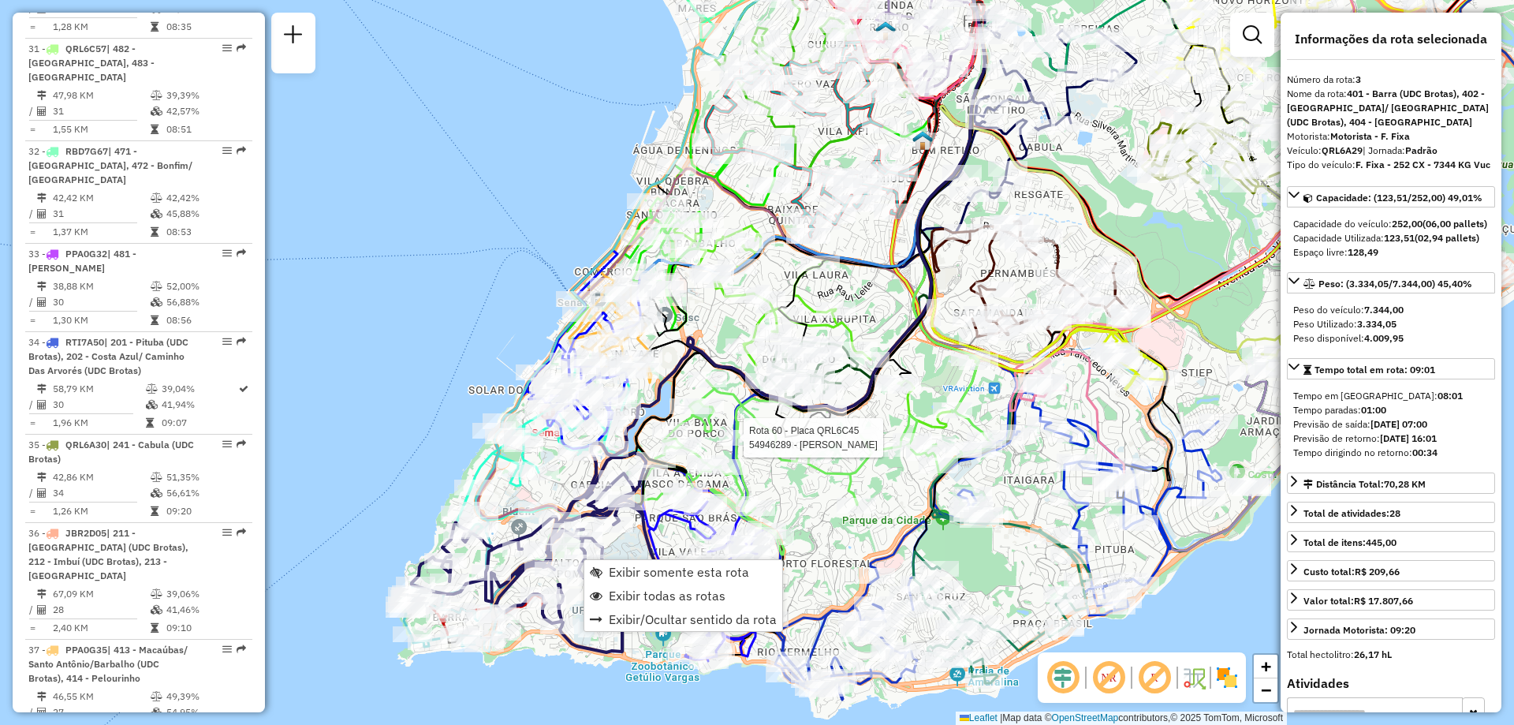
scroll to position [837, 0]
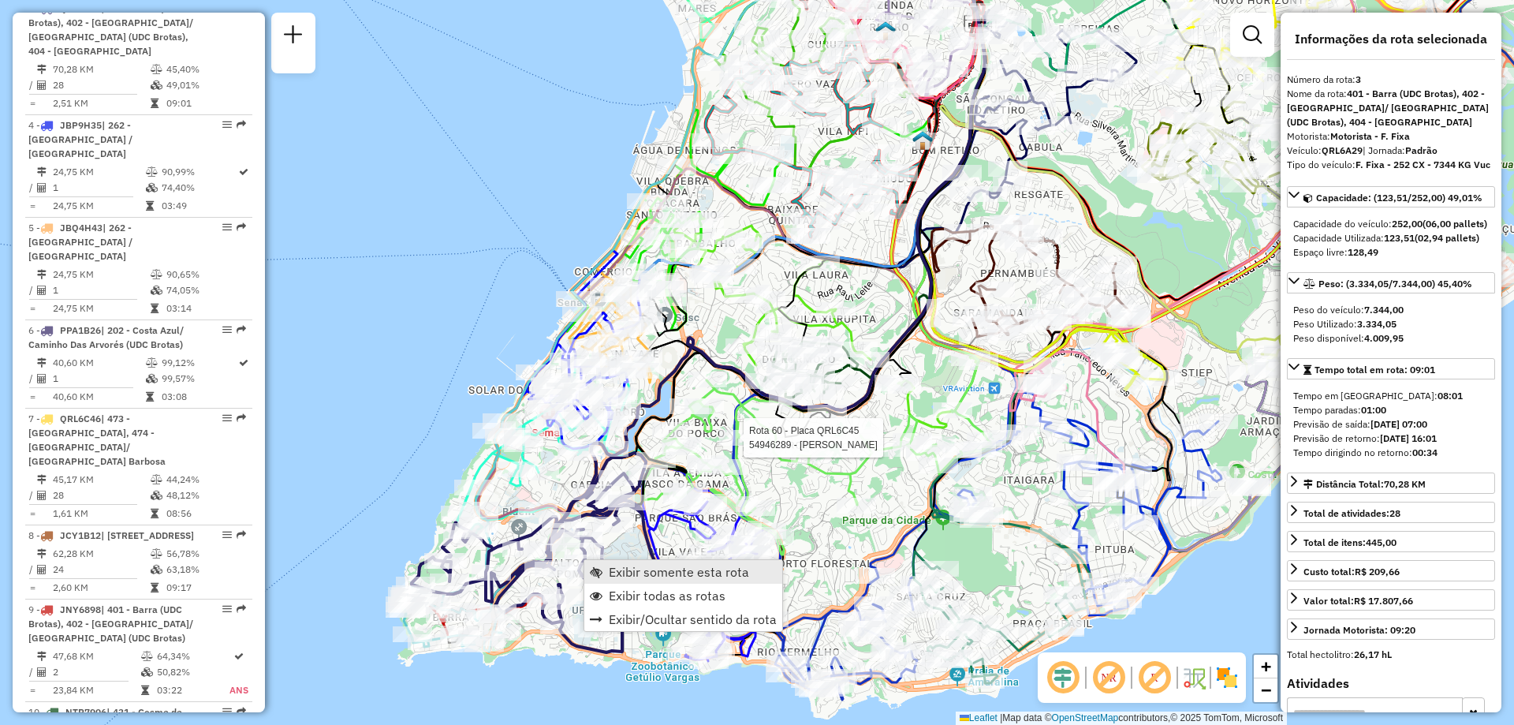
click at [602, 571] on link "Exibir somente esta rota" at bounding box center [683, 572] width 198 height 24
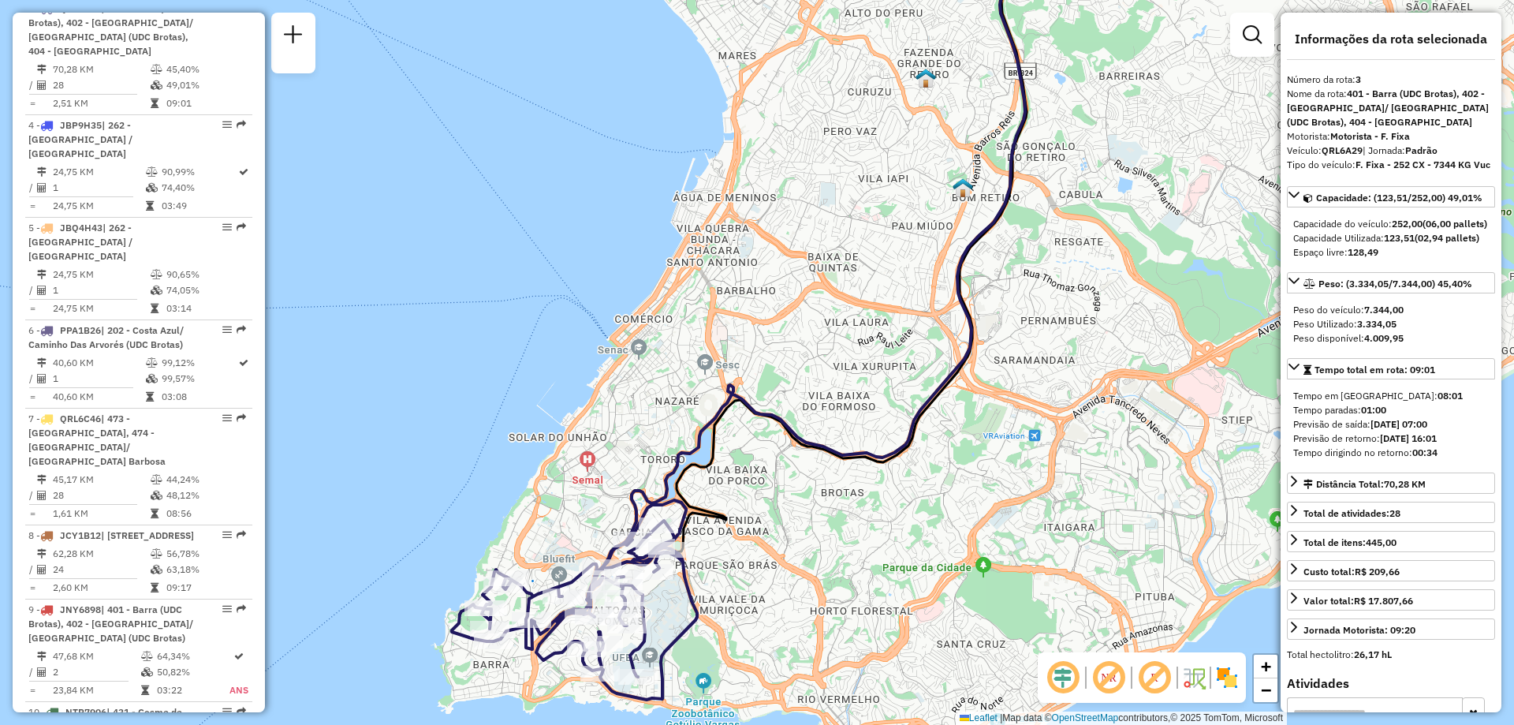
click at [591, 527] on div "Janela de atendimento Grade de atendimento Capacidade Transportadoras Veículos …" at bounding box center [757, 362] width 1514 height 725
click at [643, 642] on span "Exibir todas as rotas" at bounding box center [701, 635] width 117 height 13
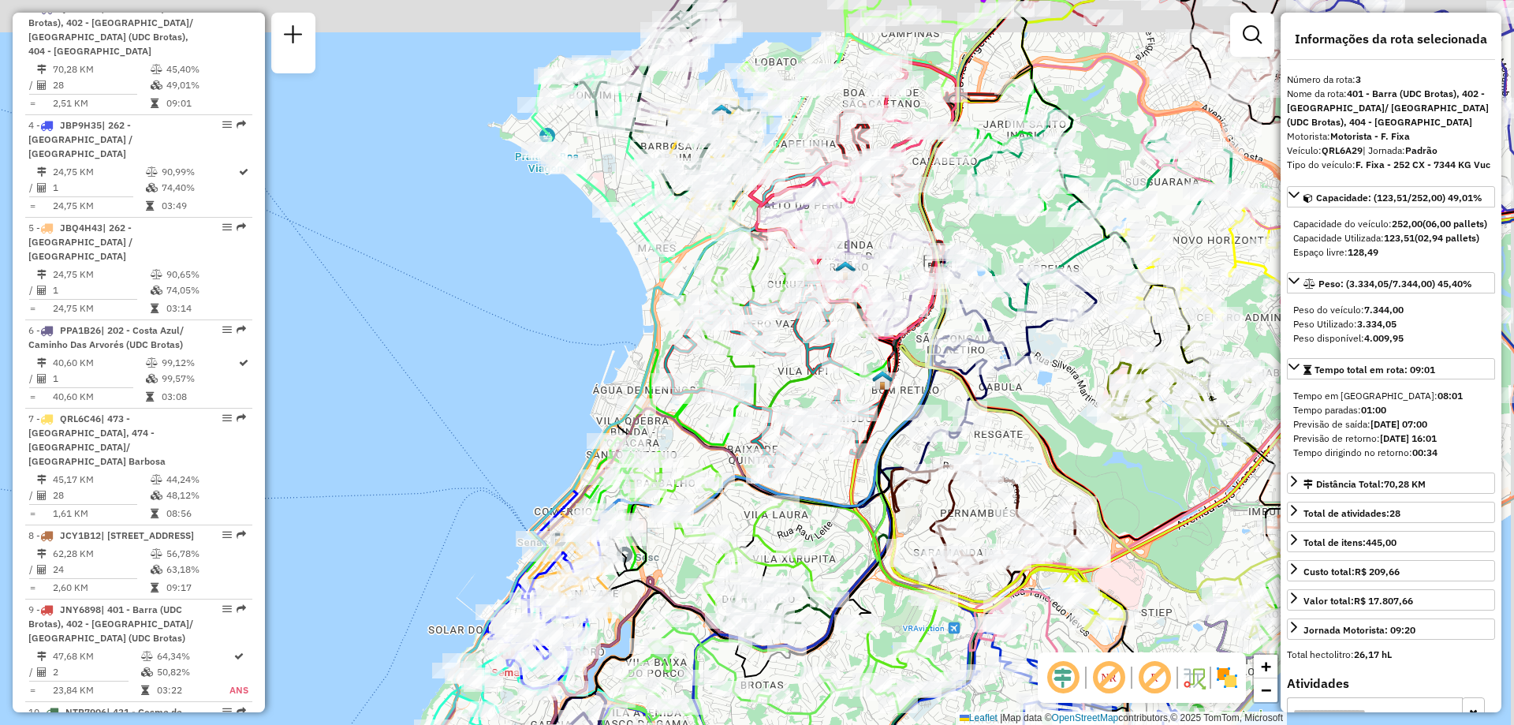
drag, startPoint x: 799, startPoint y: 289, endPoint x: 720, endPoint y: 433, distance: 164.8
click at [735, 352] on div at bounding box center [754, 344] width 39 height 16
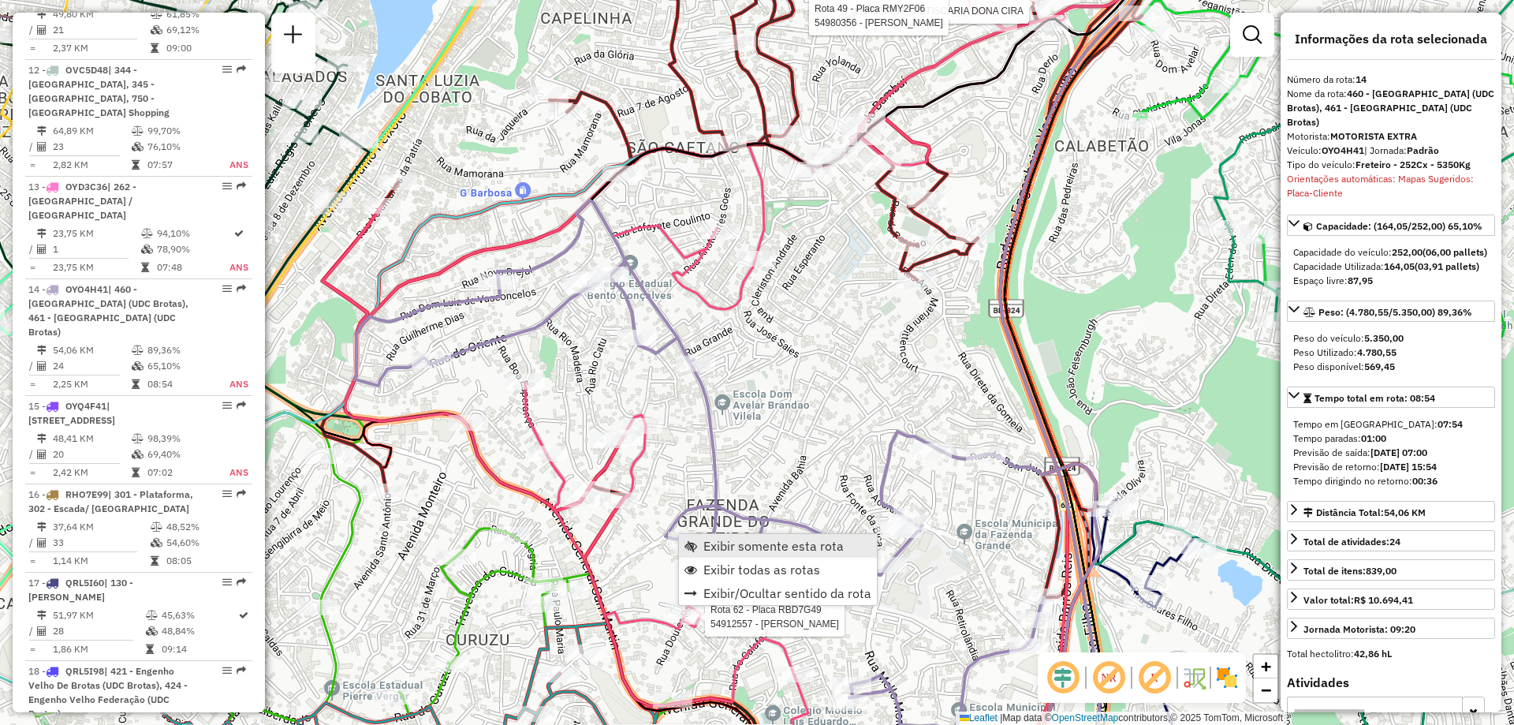
scroll to position [1880, 0]
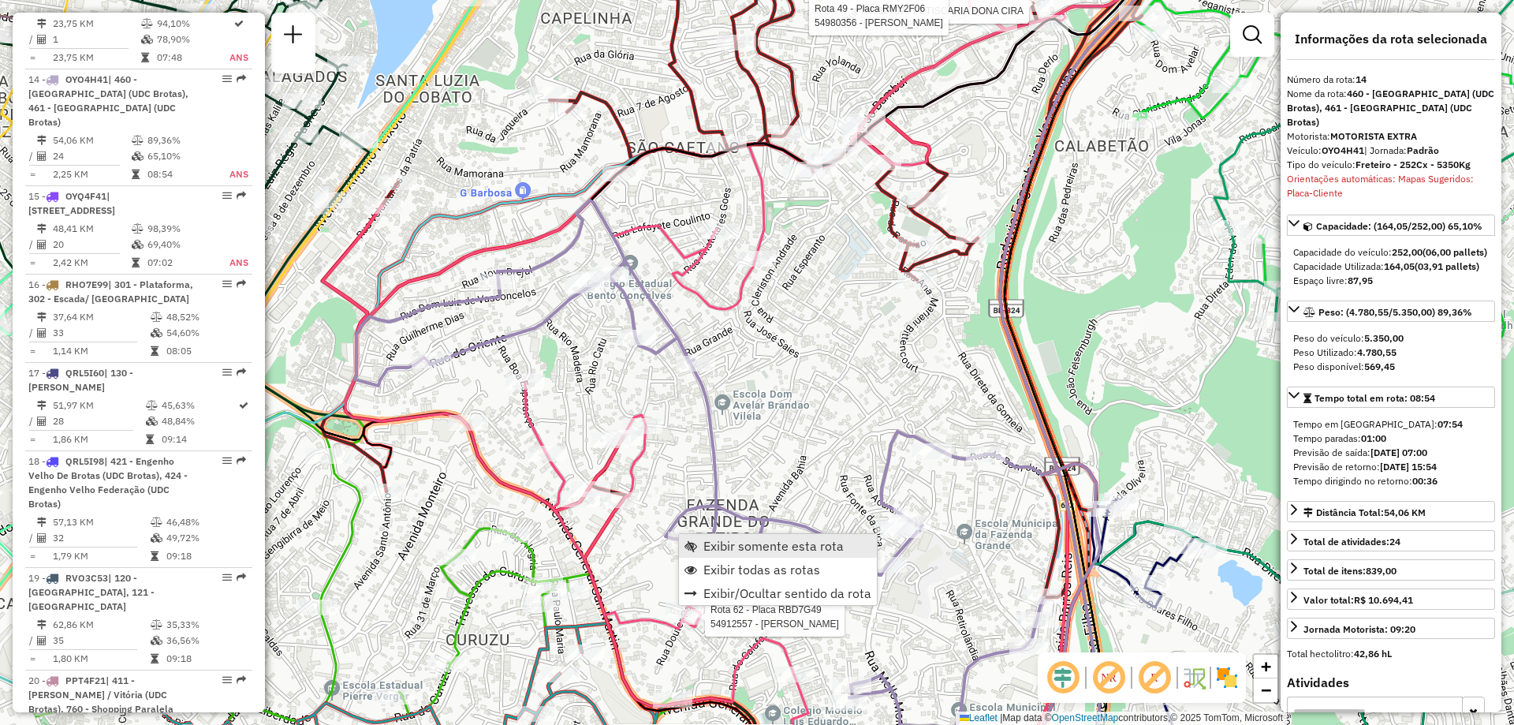
click at [707, 548] on span "Exibir somente esta rota" at bounding box center [773, 545] width 140 height 13
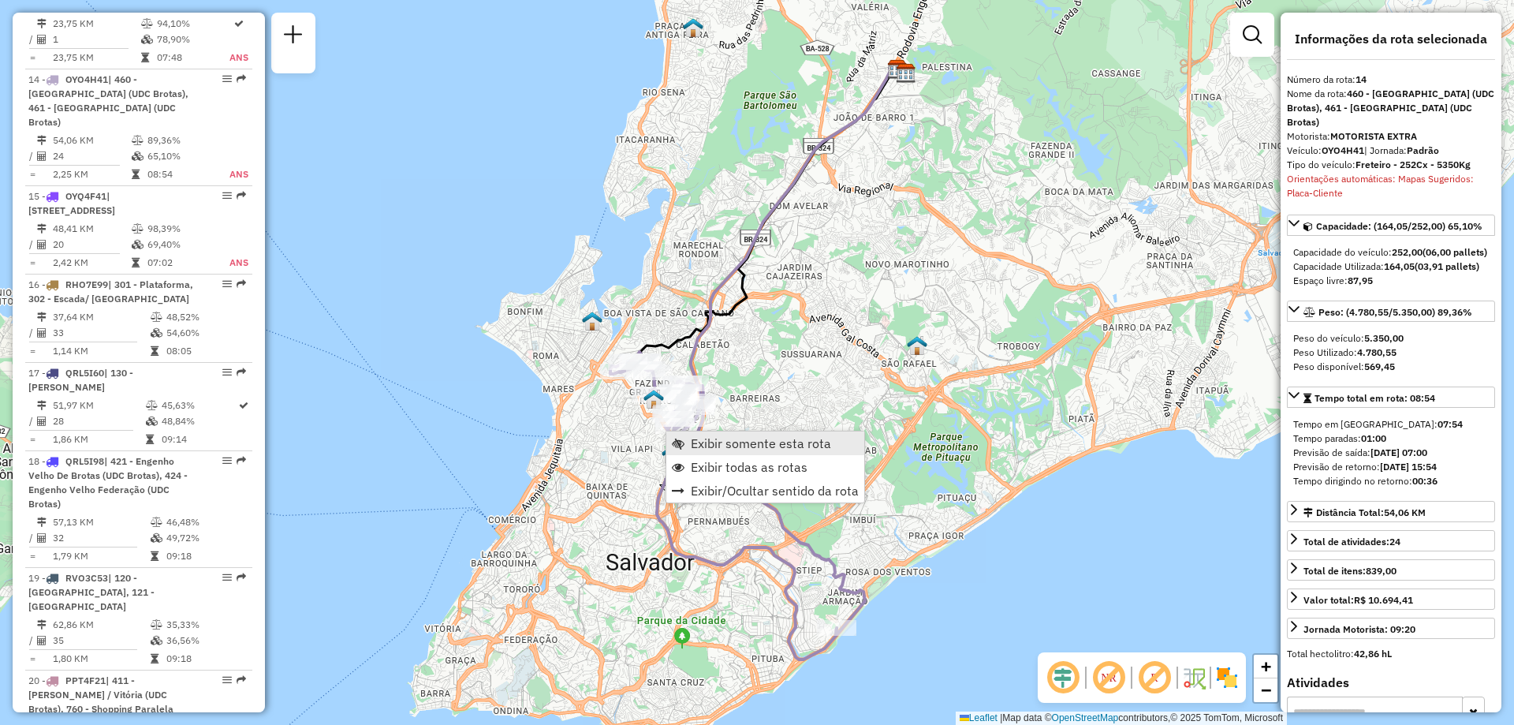
click at [710, 449] on span "Exibir somente esta rota" at bounding box center [761, 443] width 140 height 13
click at [691, 434] on span "Exibir todas as rotas" at bounding box center [689, 436] width 13 height 13
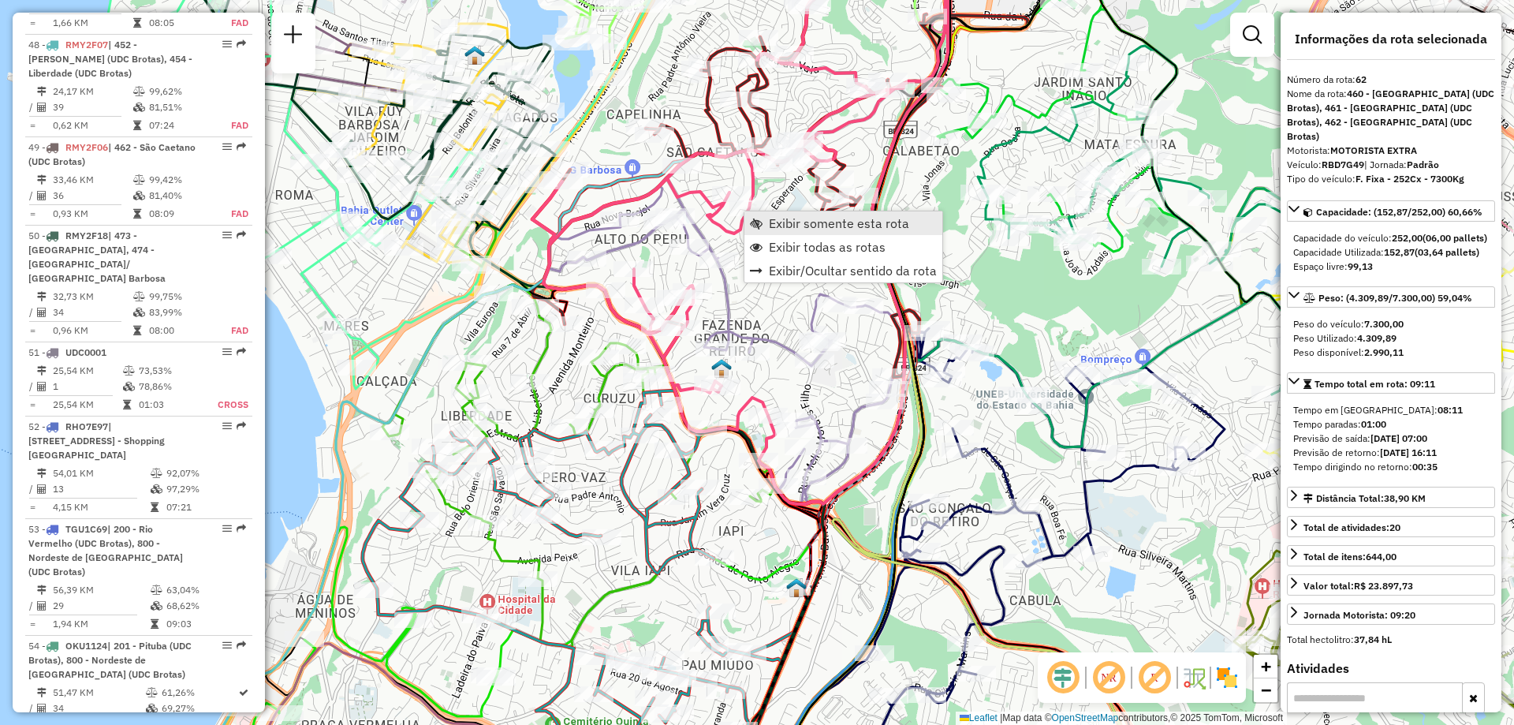
scroll to position [6516, 0]
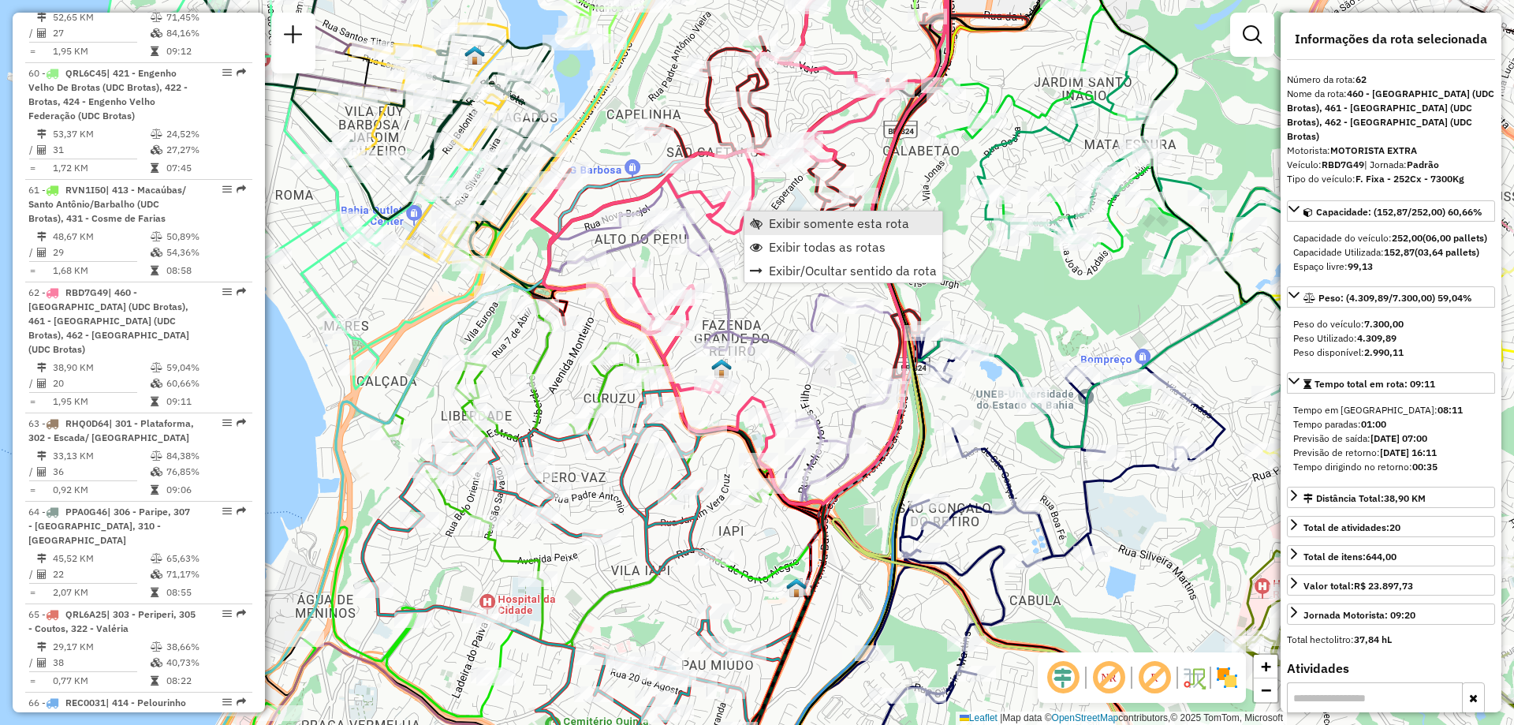
click at [758, 217] on span "Exibir somente esta rota" at bounding box center [756, 223] width 13 height 13
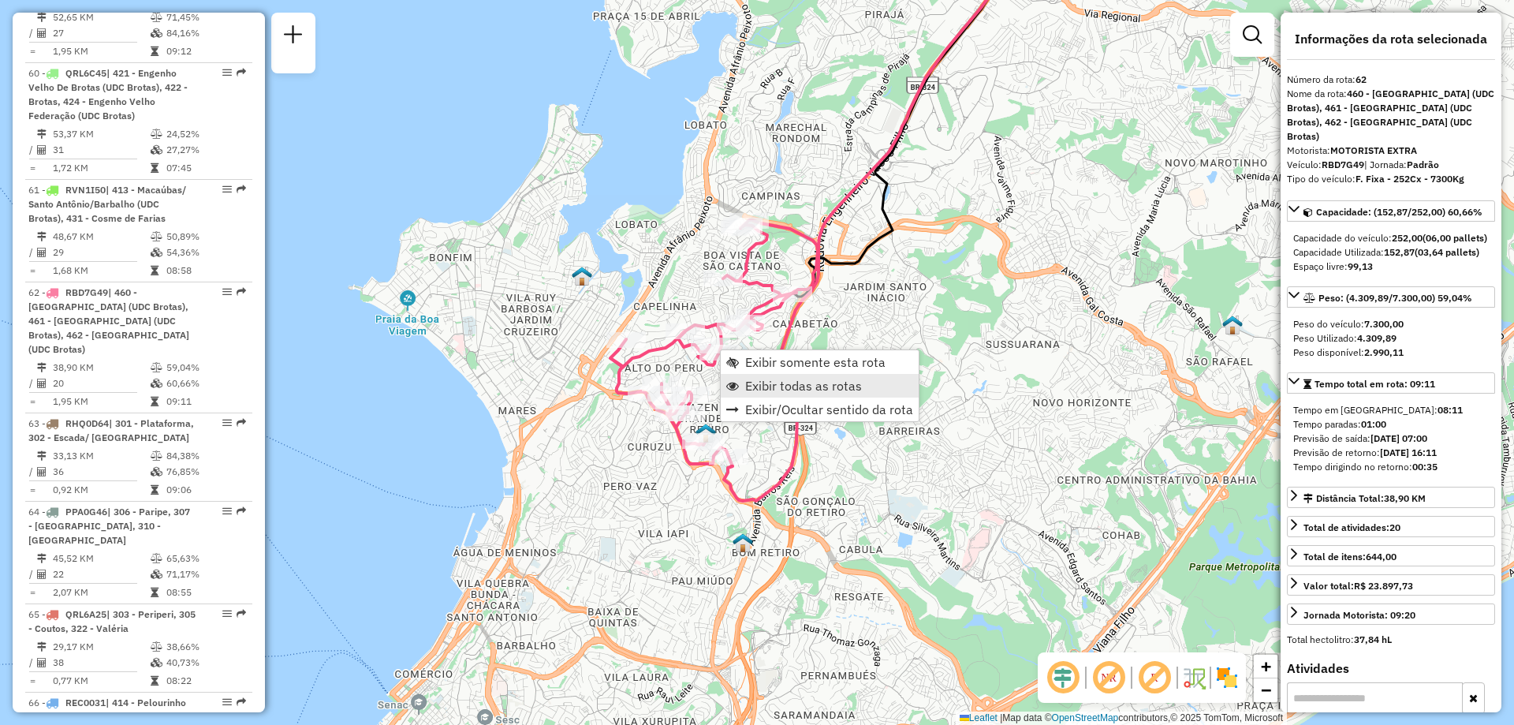
click at [736, 390] on span "Exibir todas as rotas" at bounding box center [732, 385] width 13 height 13
